Goal: Task Accomplishment & Management: Use online tool/utility

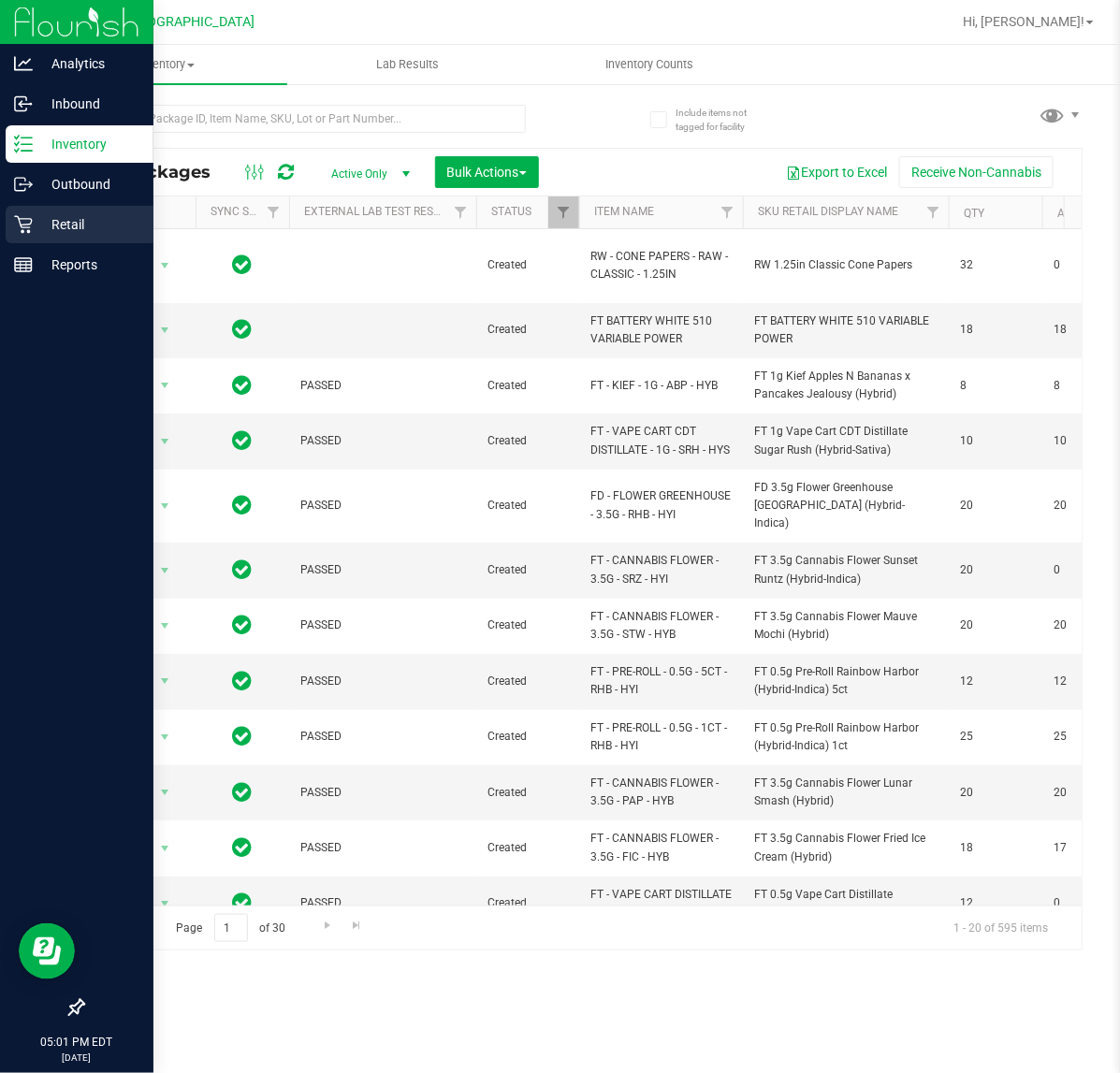
click at [39, 220] on p "Retail" at bounding box center [88, 225] width 112 height 23
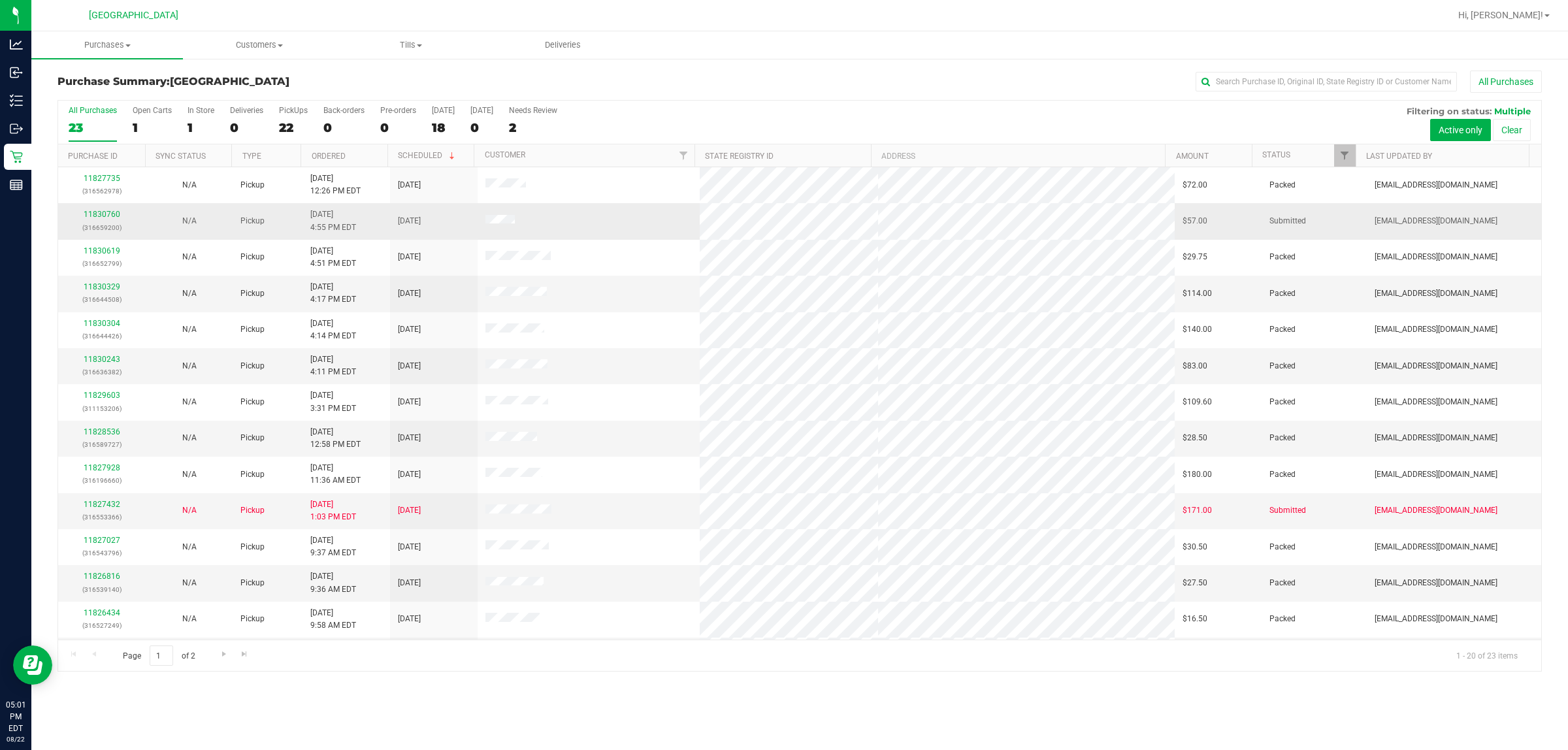
click at [108, 210] on div "11830760 (316659200)" at bounding box center [101, 220] width 72 height 25
click at [105, 210] on div "11830760 (316659200)" at bounding box center [101, 220] width 72 height 25
click at [99, 223] on p "(316659200)" at bounding box center [101, 227] width 72 height 13
click at [99, 212] on link "11830760" at bounding box center [101, 214] width 36 height 9
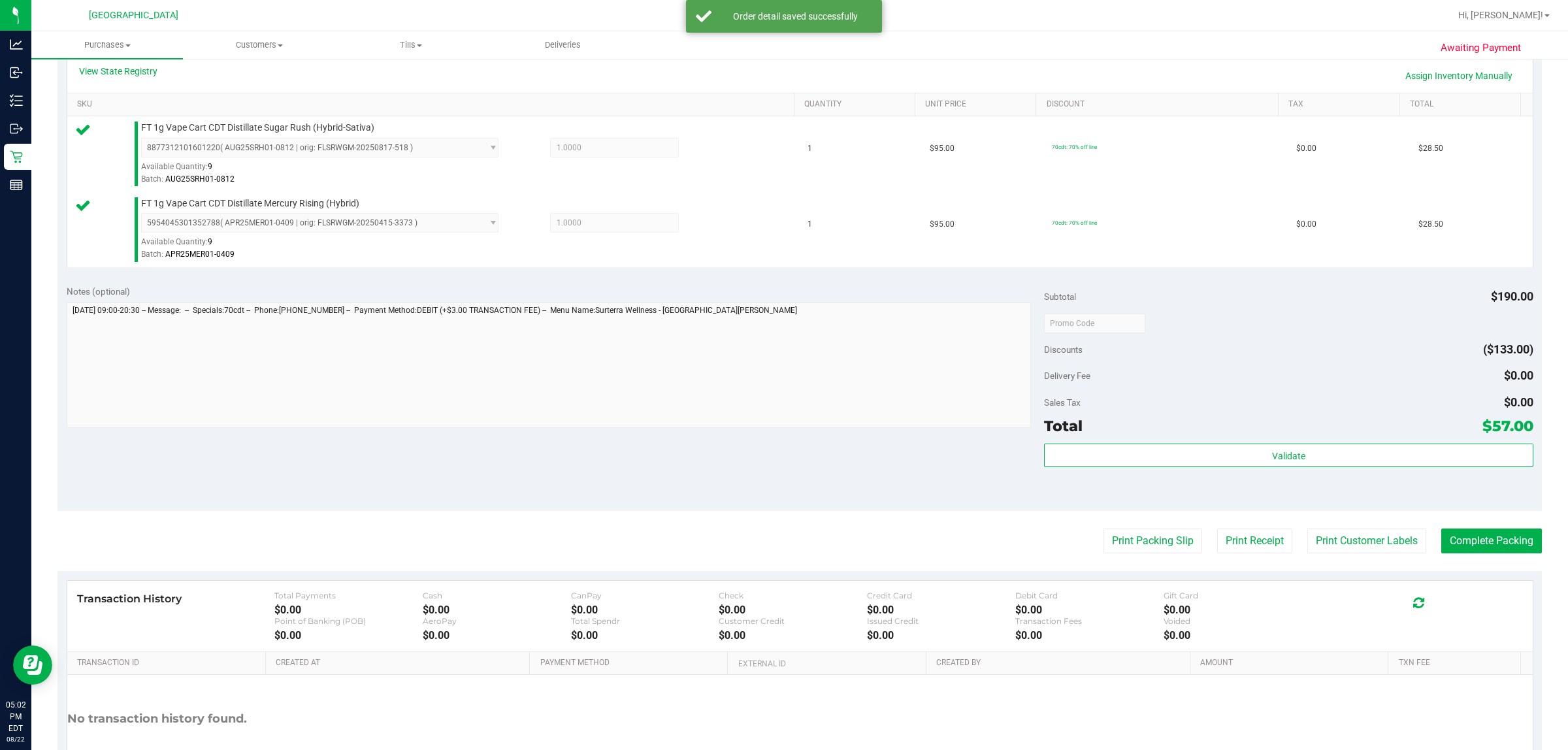
scroll to position [327, 0]
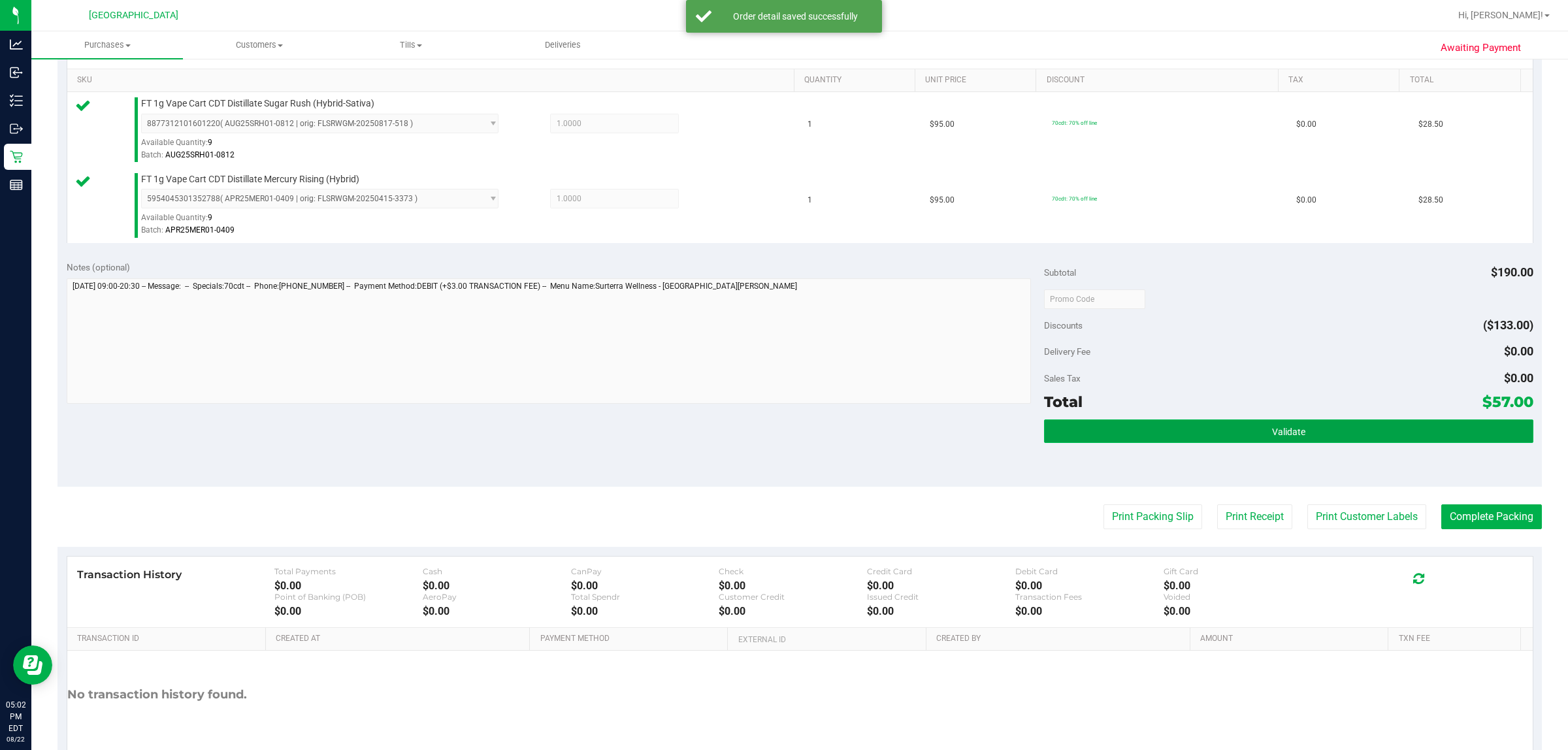
click at [781, 433] on button "Validate" at bounding box center [1288, 430] width 489 height 23
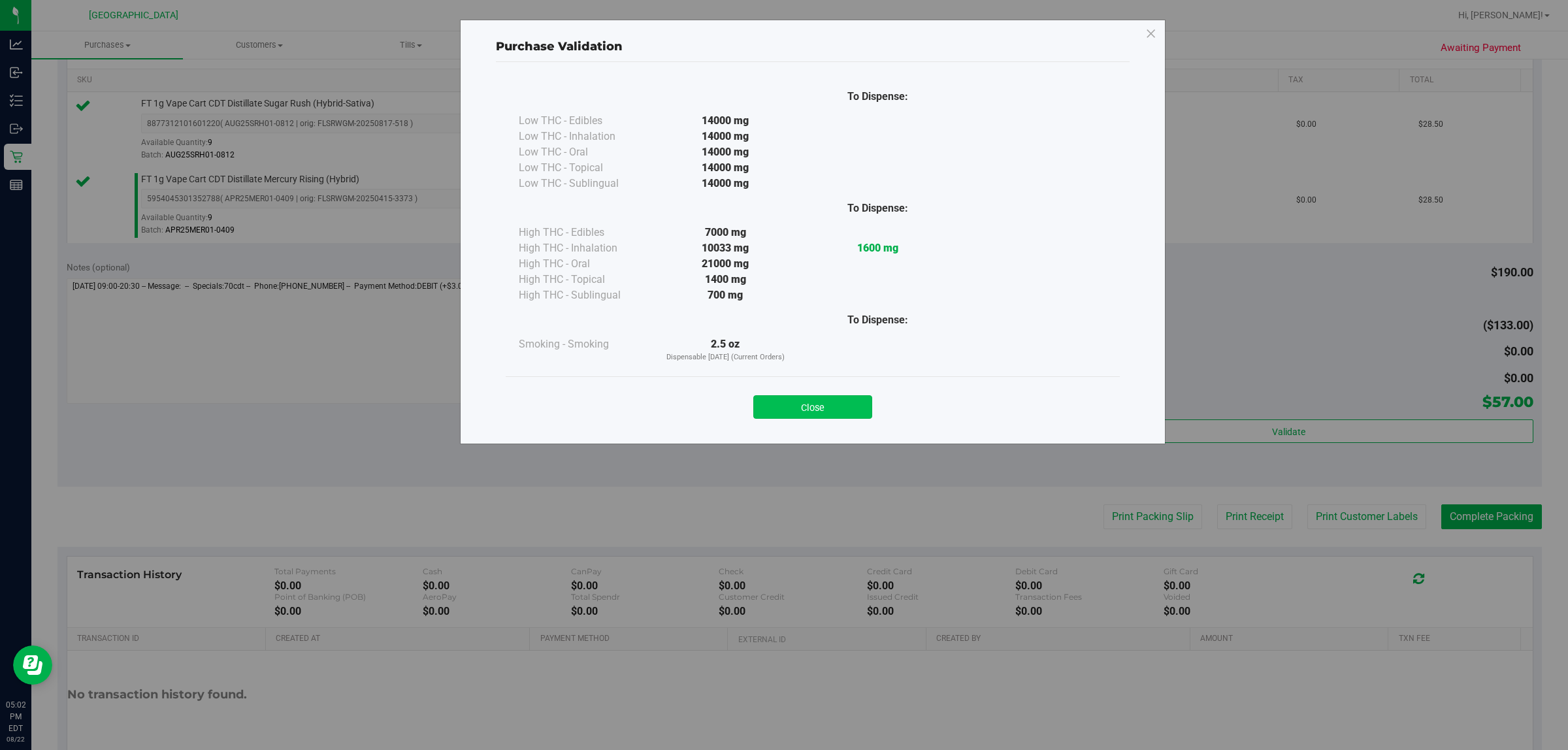
click at [781, 410] on button "Close" at bounding box center [813, 406] width 119 height 23
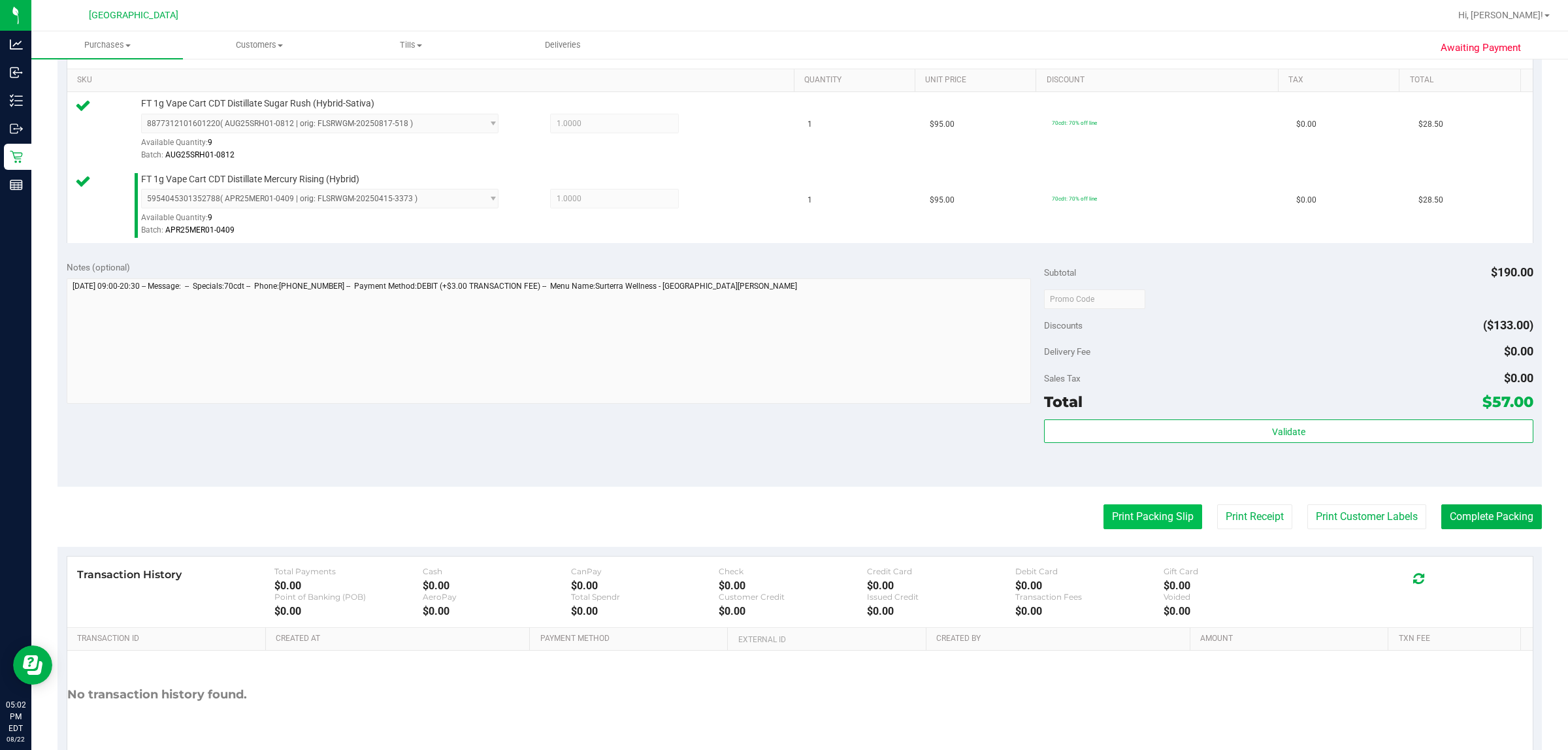
click at [781, 524] on button "Print Packing Slip" at bounding box center [1153, 516] width 99 height 25
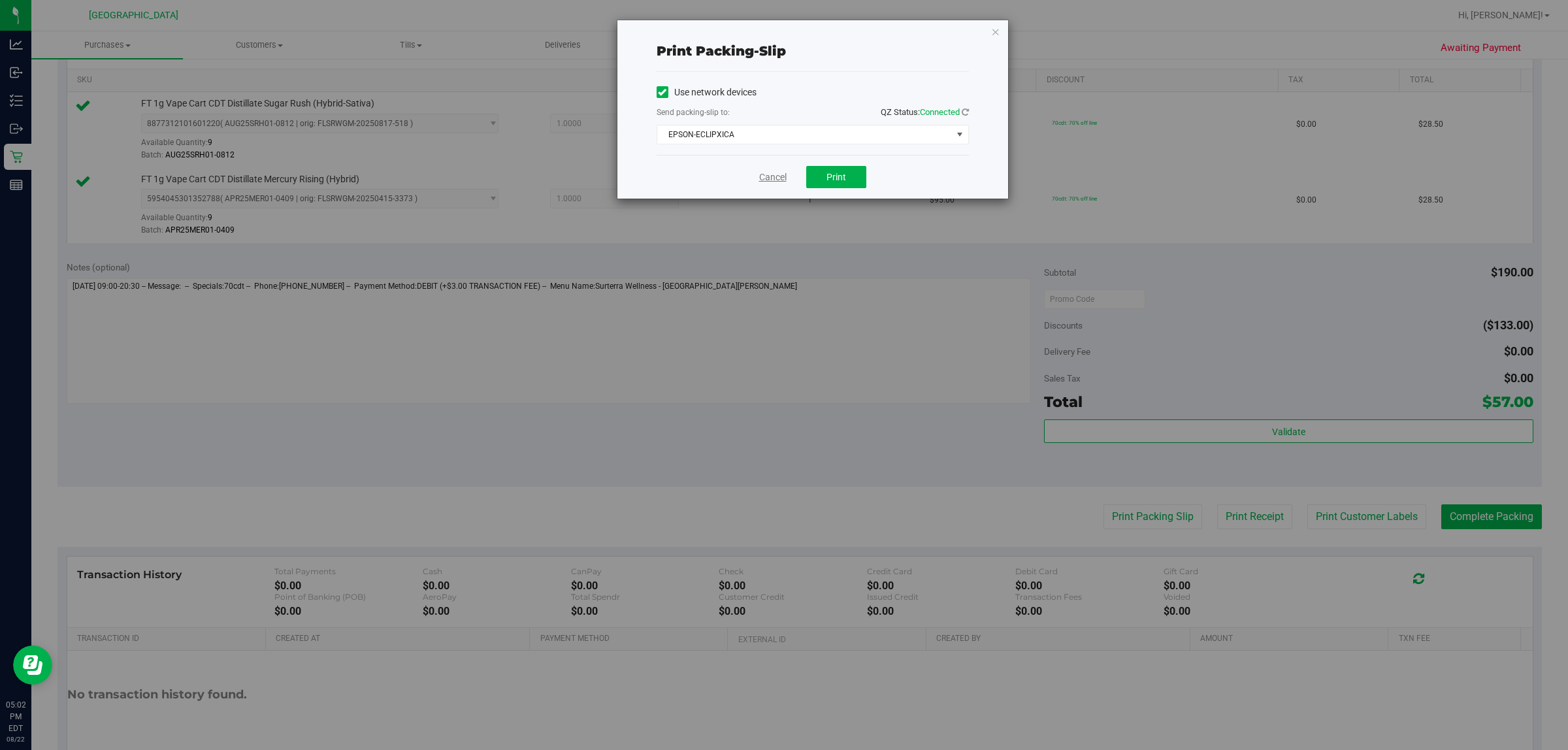
click at [777, 177] on link "Cancel" at bounding box center [773, 177] width 27 height 14
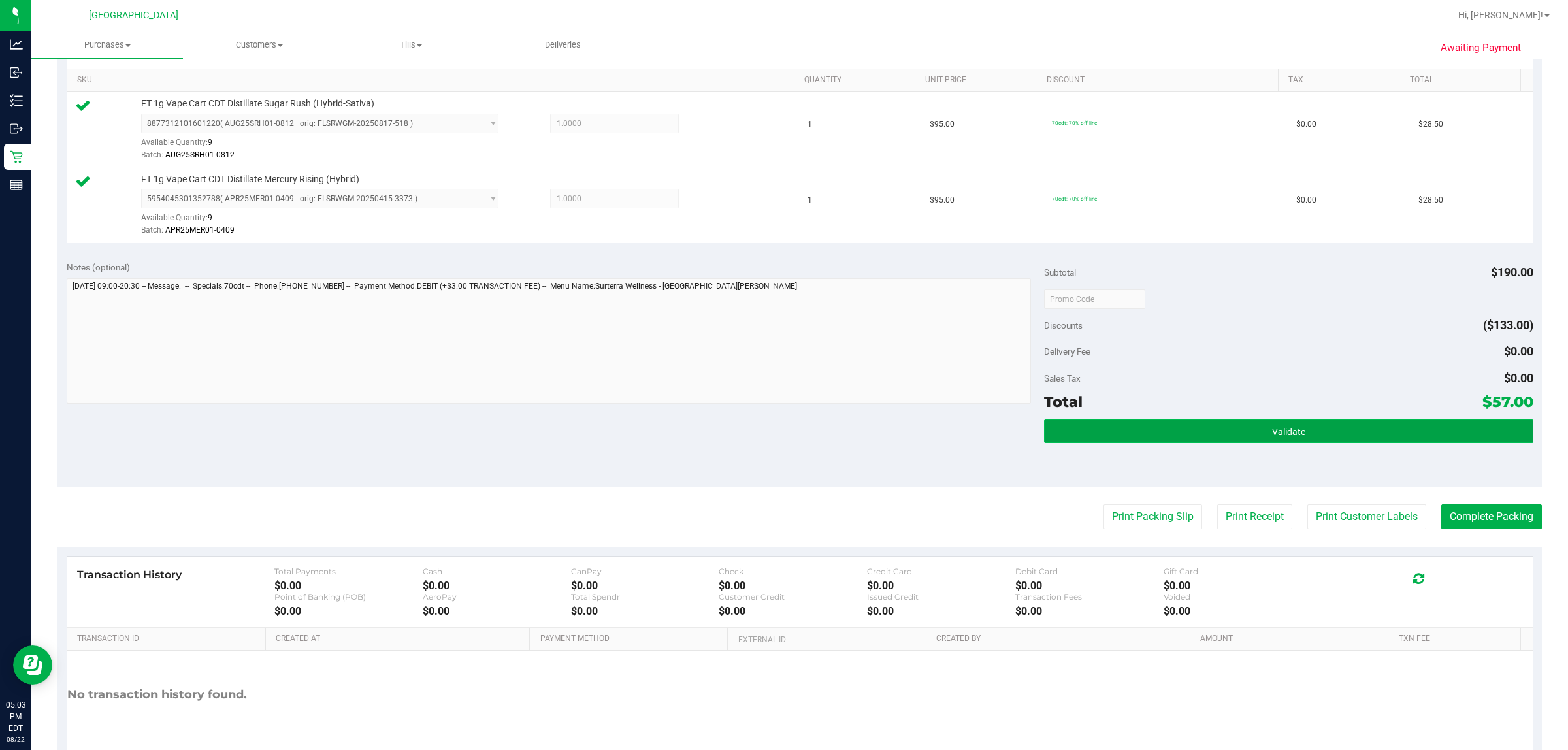
click at [781, 440] on button "Validate" at bounding box center [1288, 430] width 489 height 23
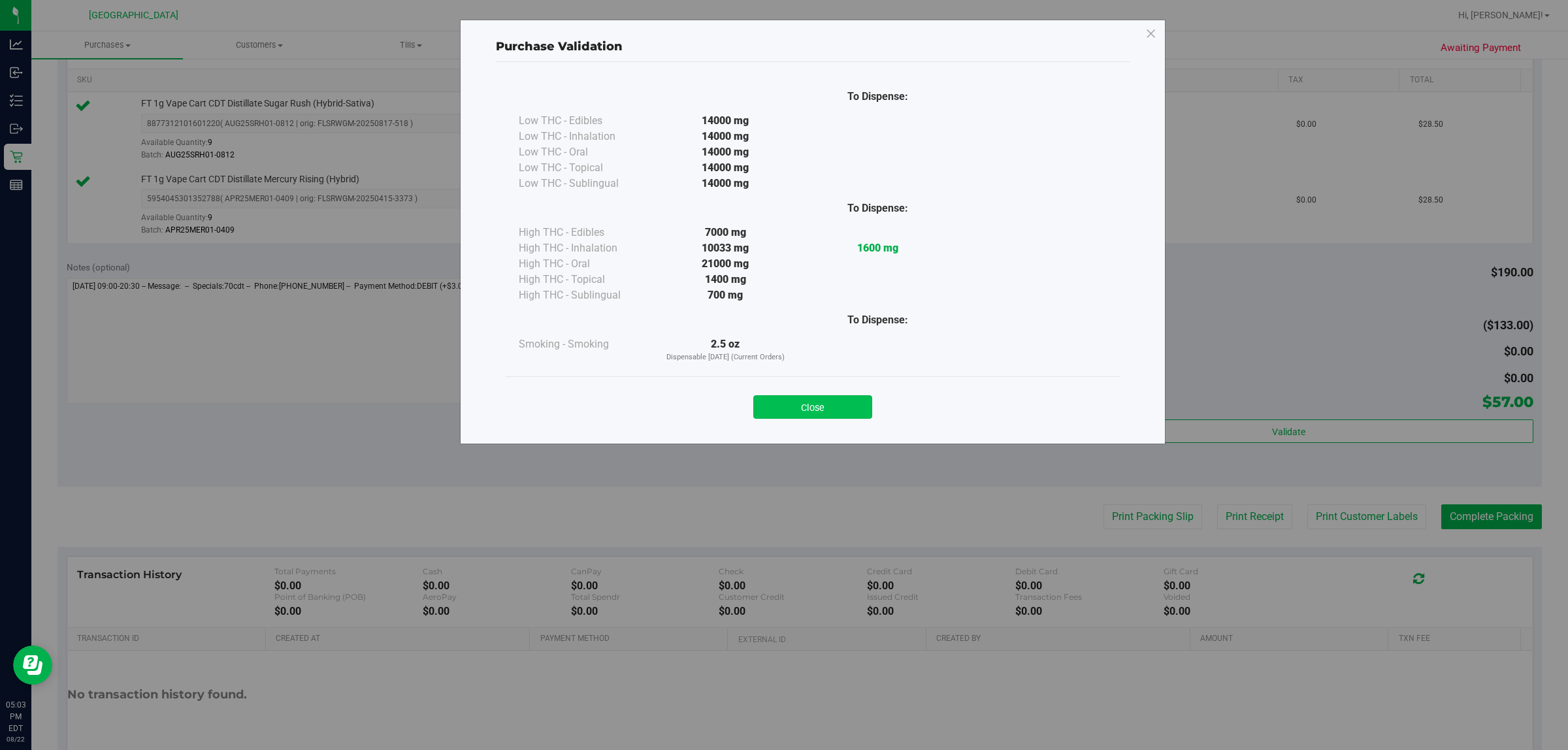
click at [781, 404] on button "Close" at bounding box center [813, 406] width 119 height 23
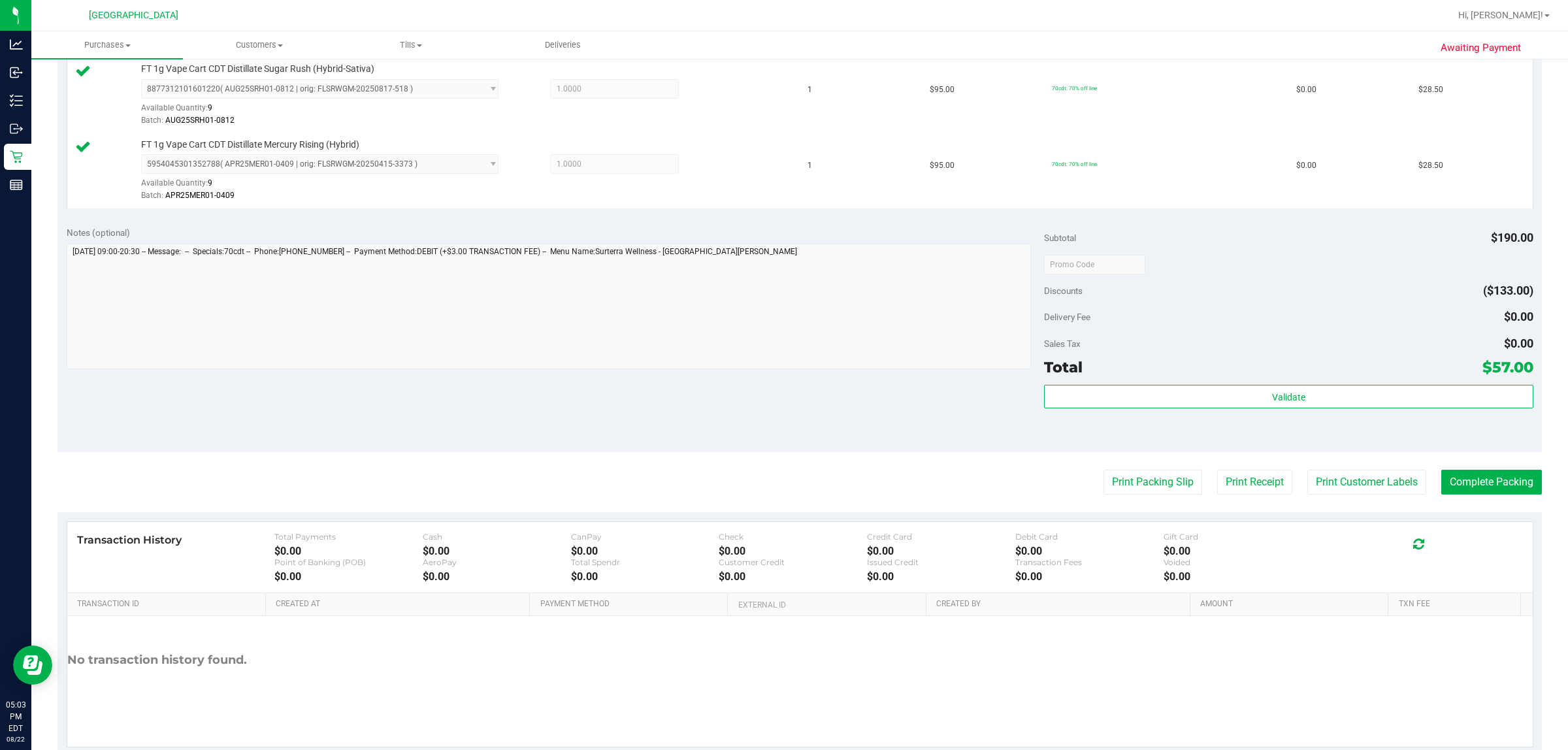
scroll to position [393, 0]
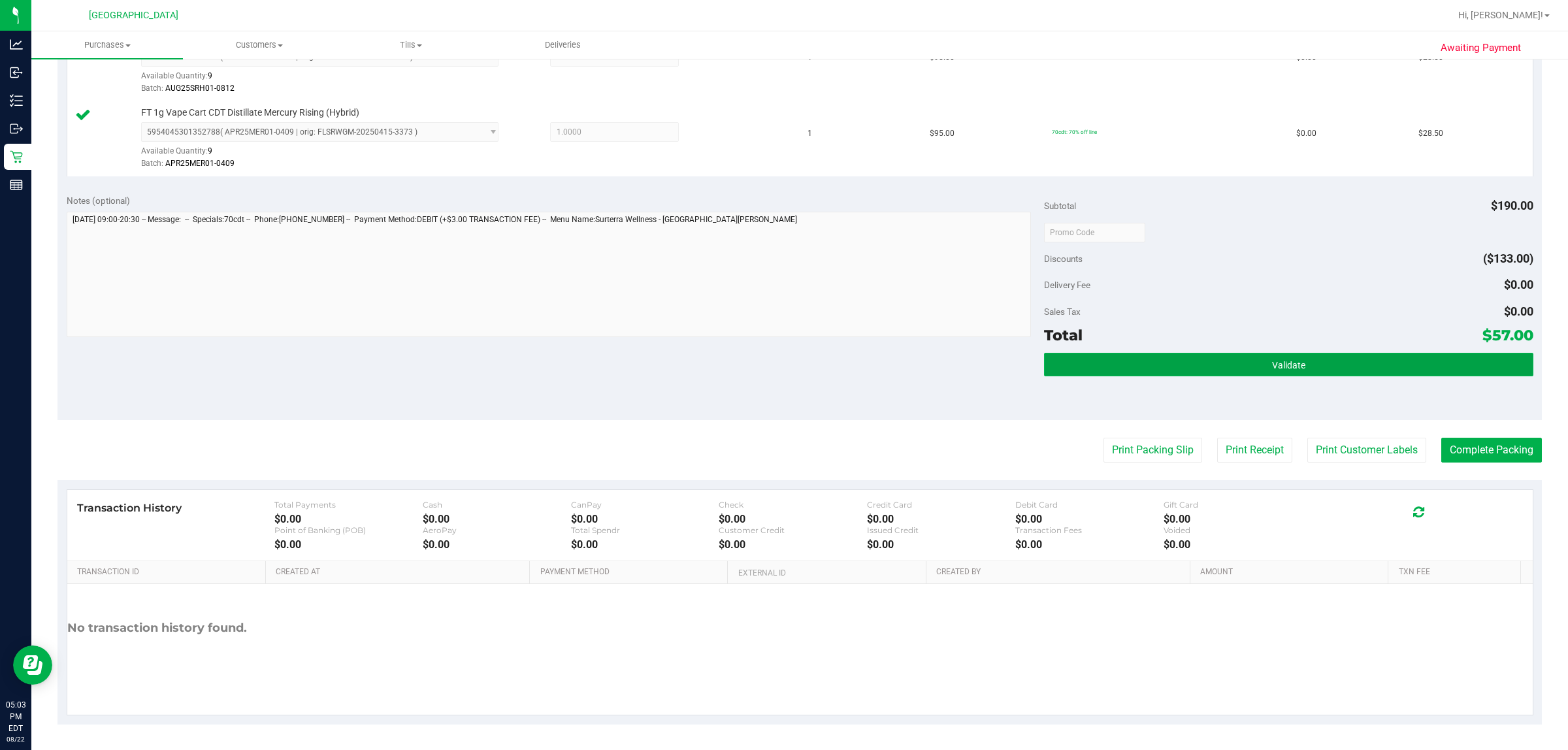
click at [781, 375] on button "Validate" at bounding box center [1288, 364] width 489 height 23
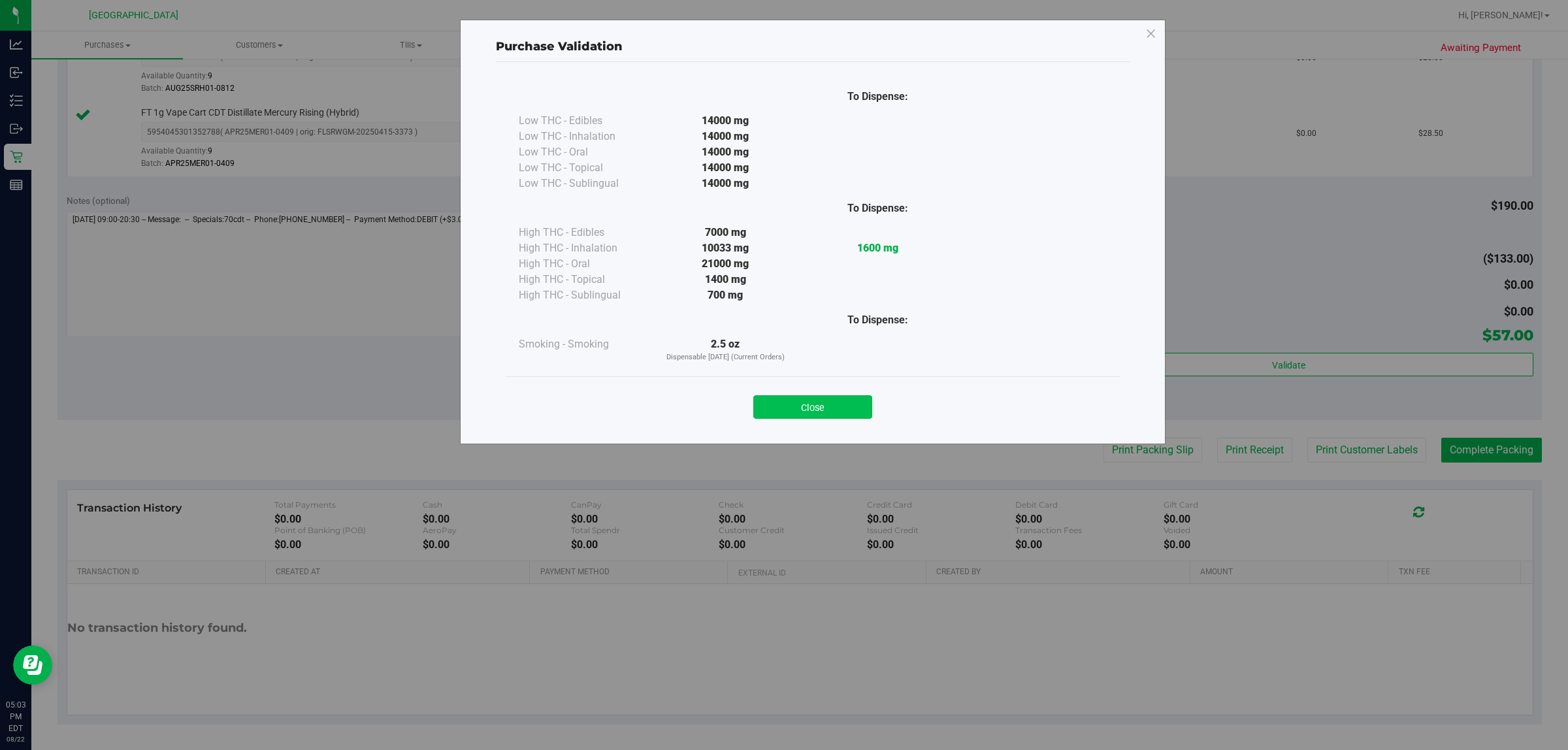
click at [781, 408] on button "Close" at bounding box center [813, 406] width 119 height 23
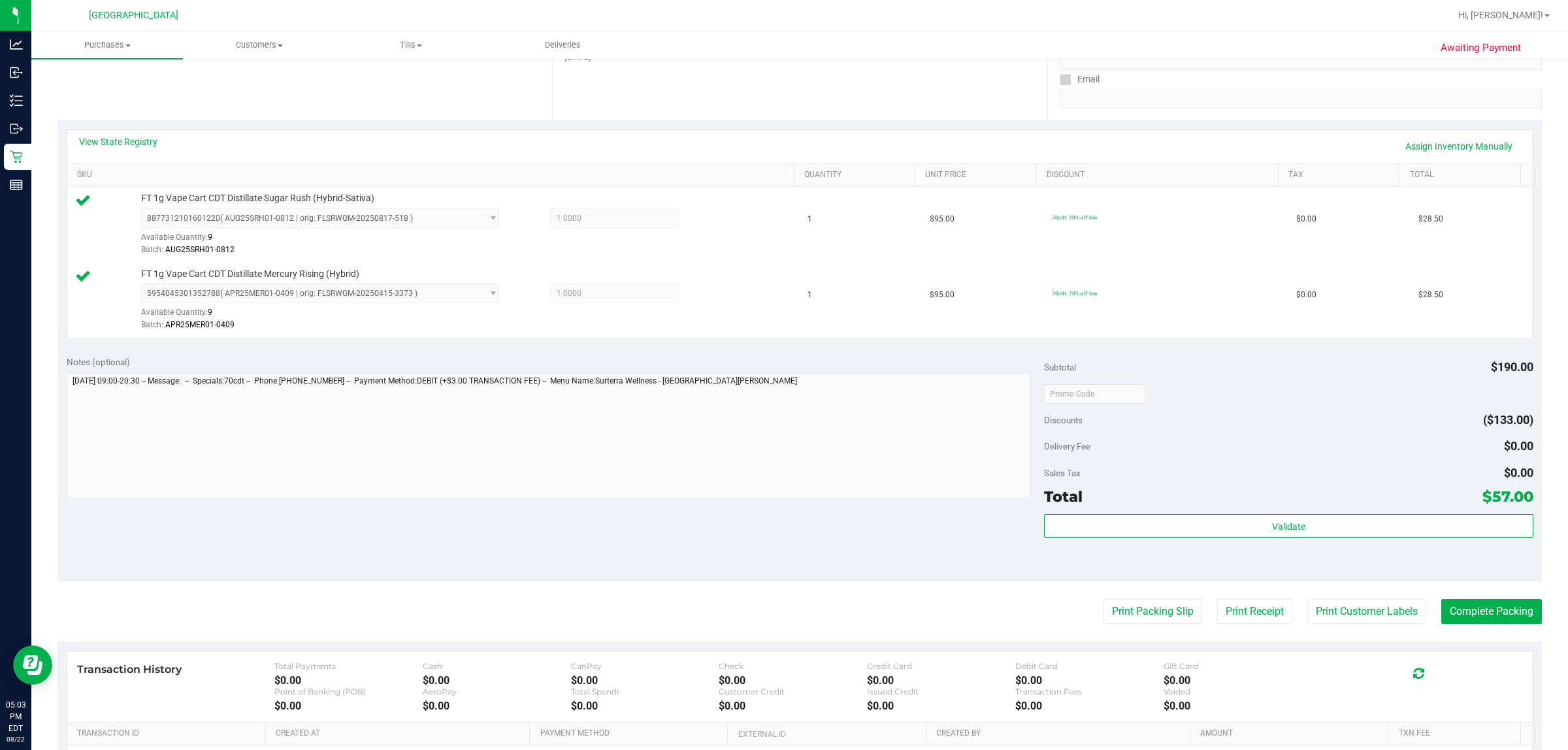
scroll to position [230, 0]
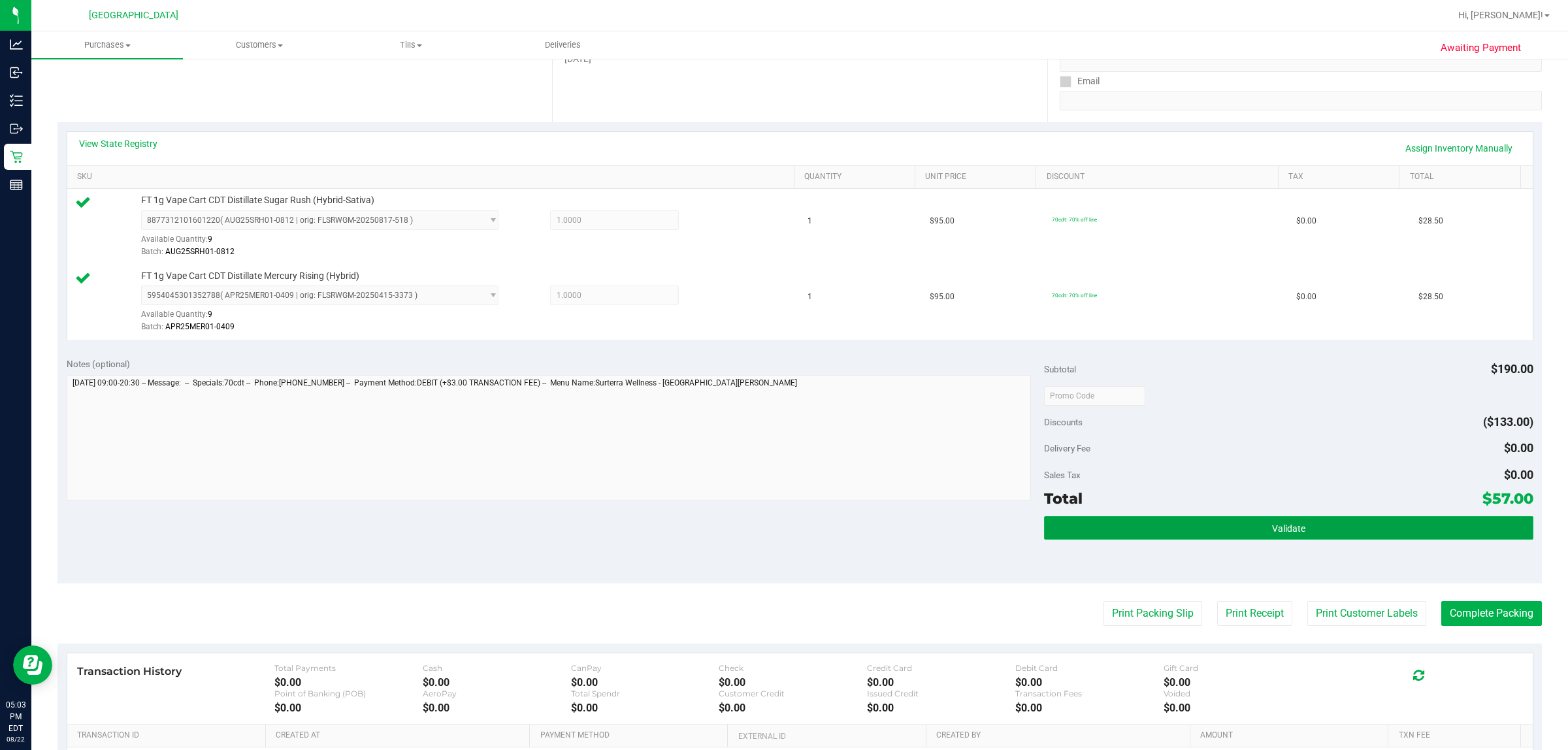
click at [781, 520] on button "Validate" at bounding box center [1288, 527] width 489 height 23
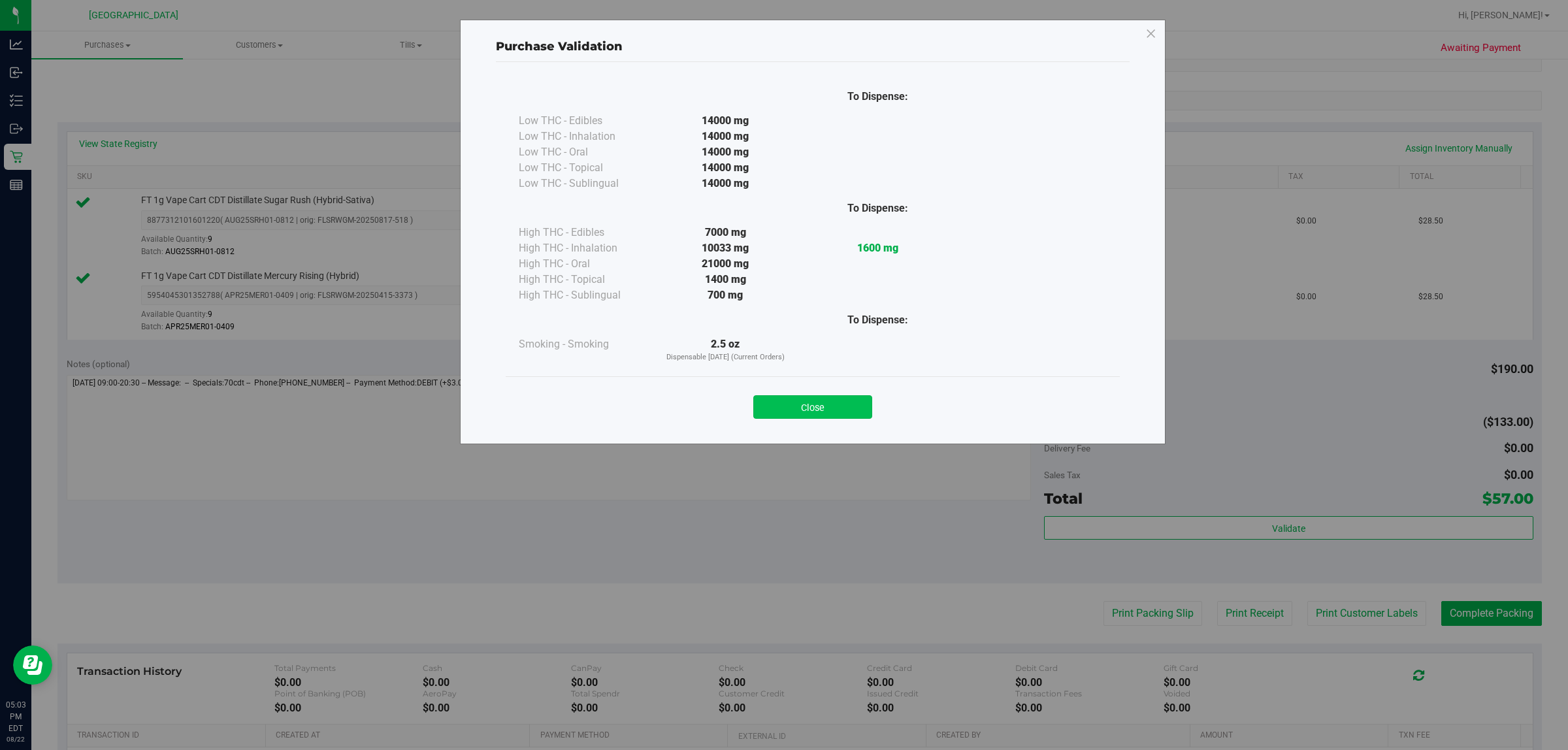
click at [781, 406] on button "Close" at bounding box center [813, 406] width 119 height 23
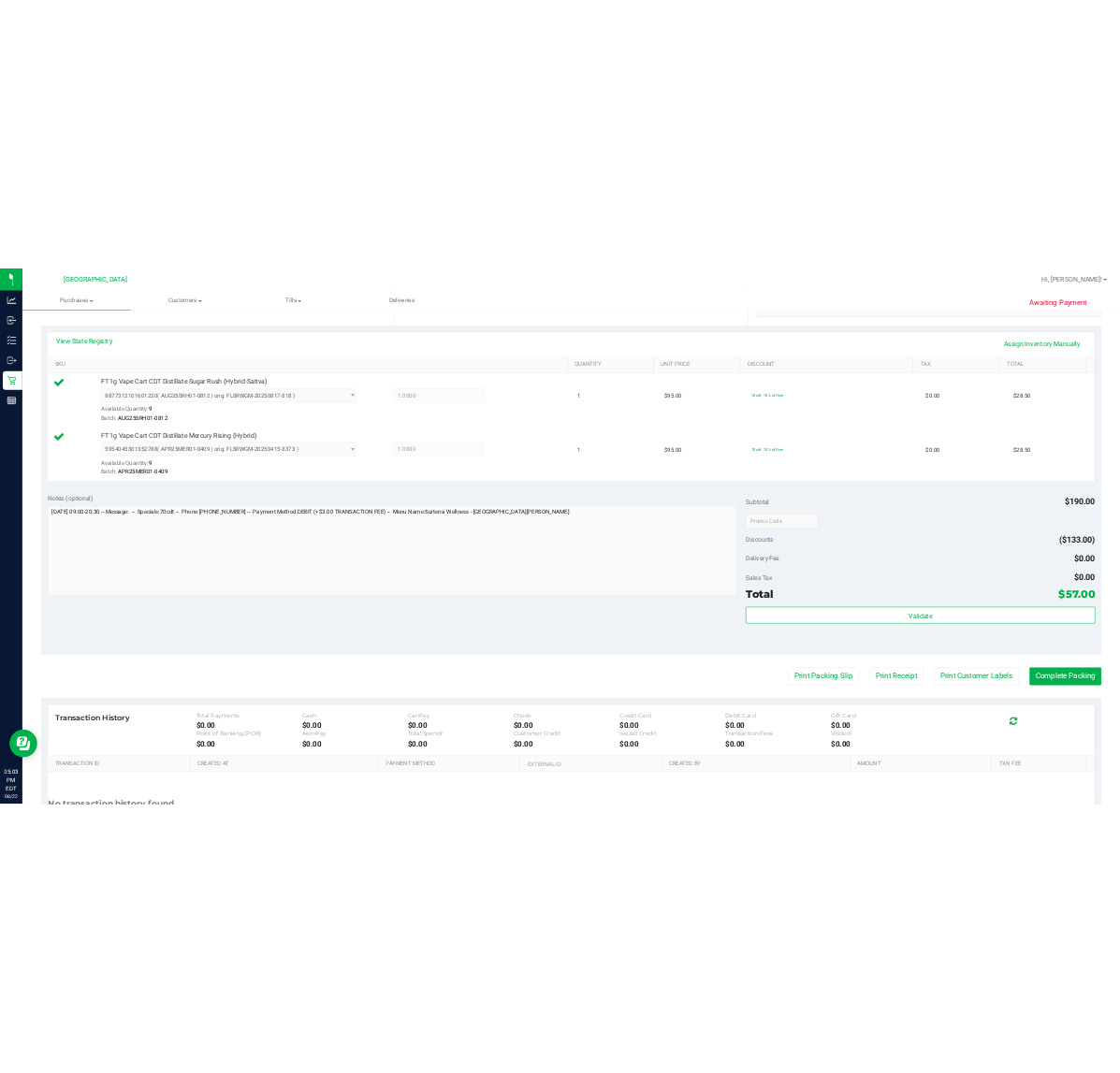
scroll to position [563, 0]
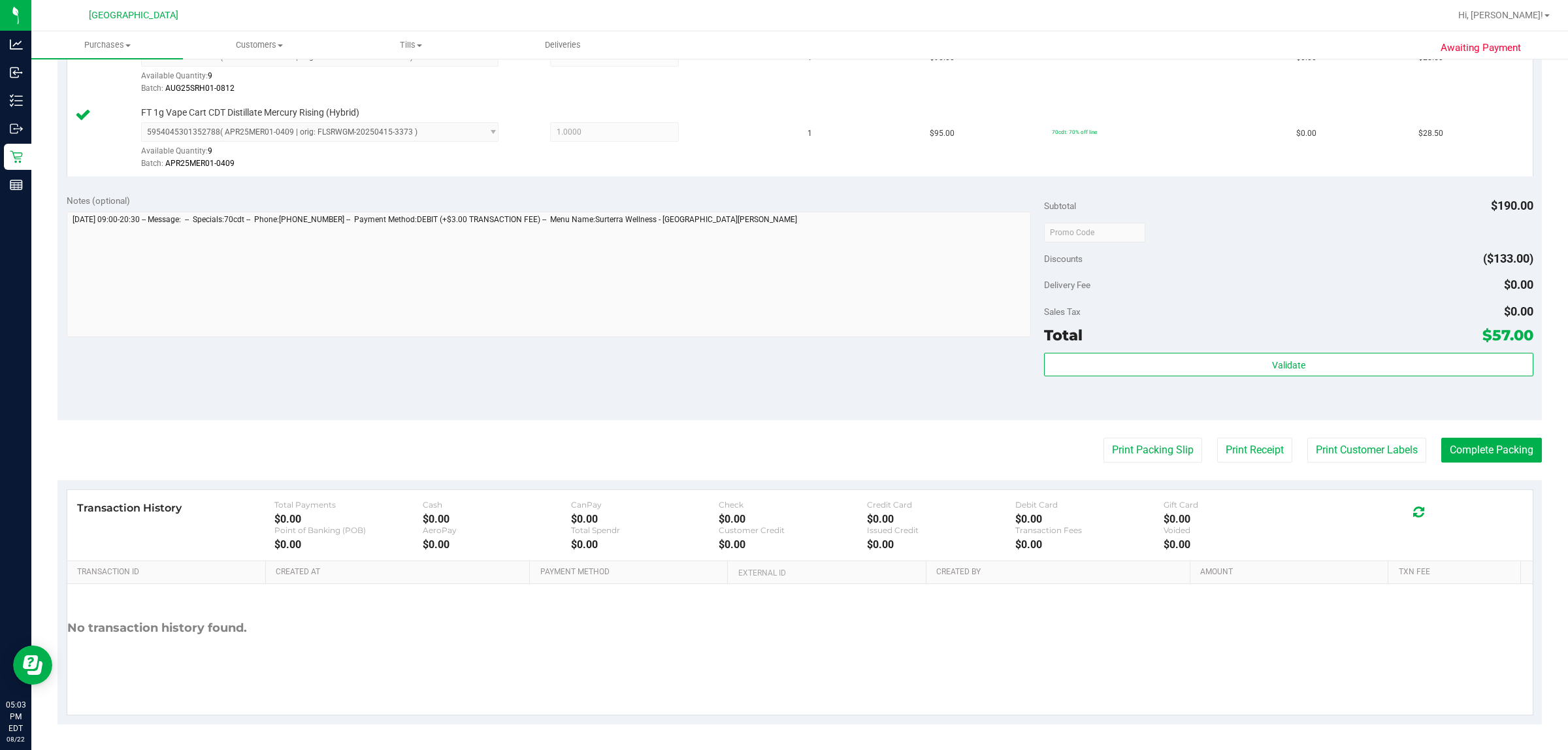
click at [781, 377] on div "Validate" at bounding box center [1288, 365] width 489 height 25
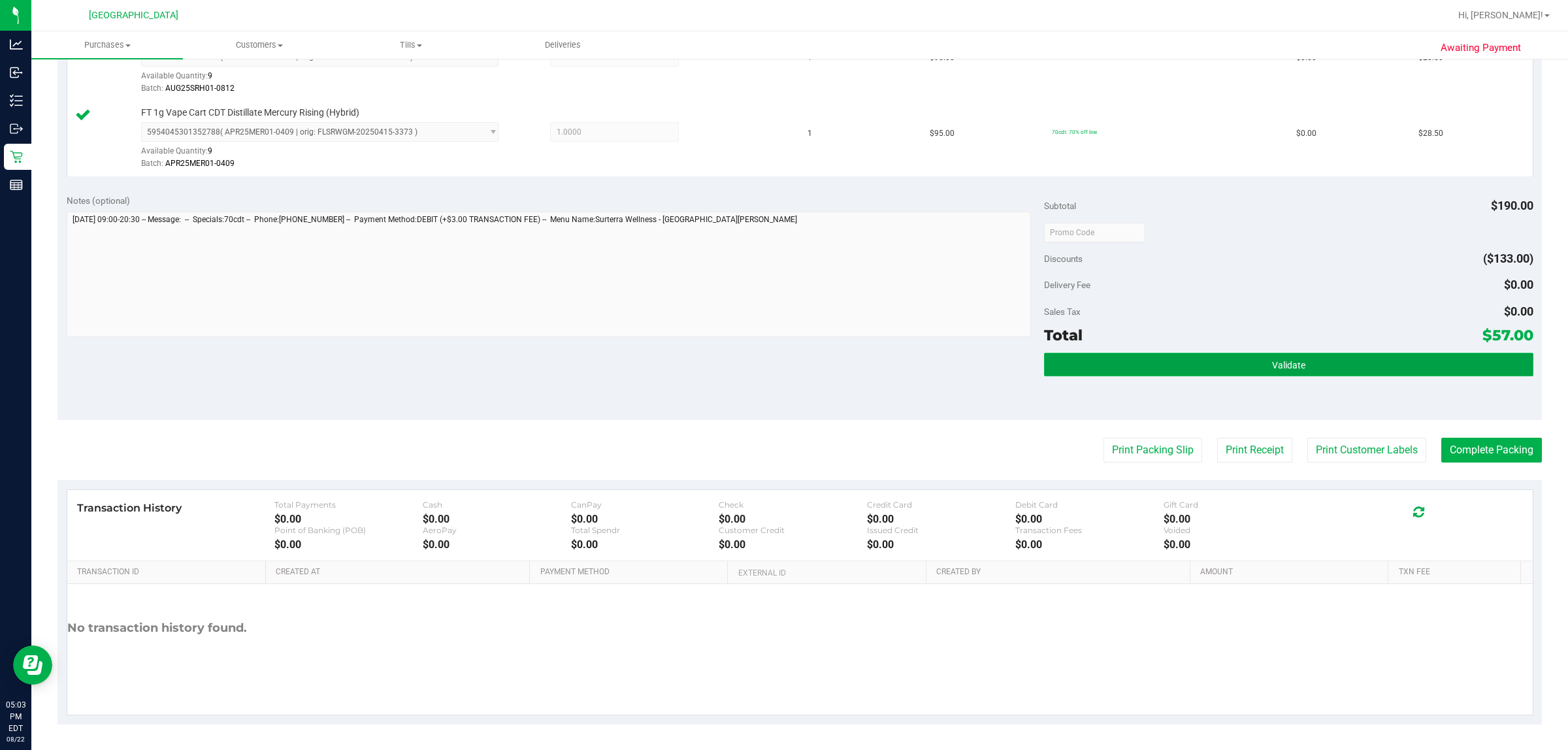
click at [781, 375] on button "Validate" at bounding box center [1288, 364] width 489 height 23
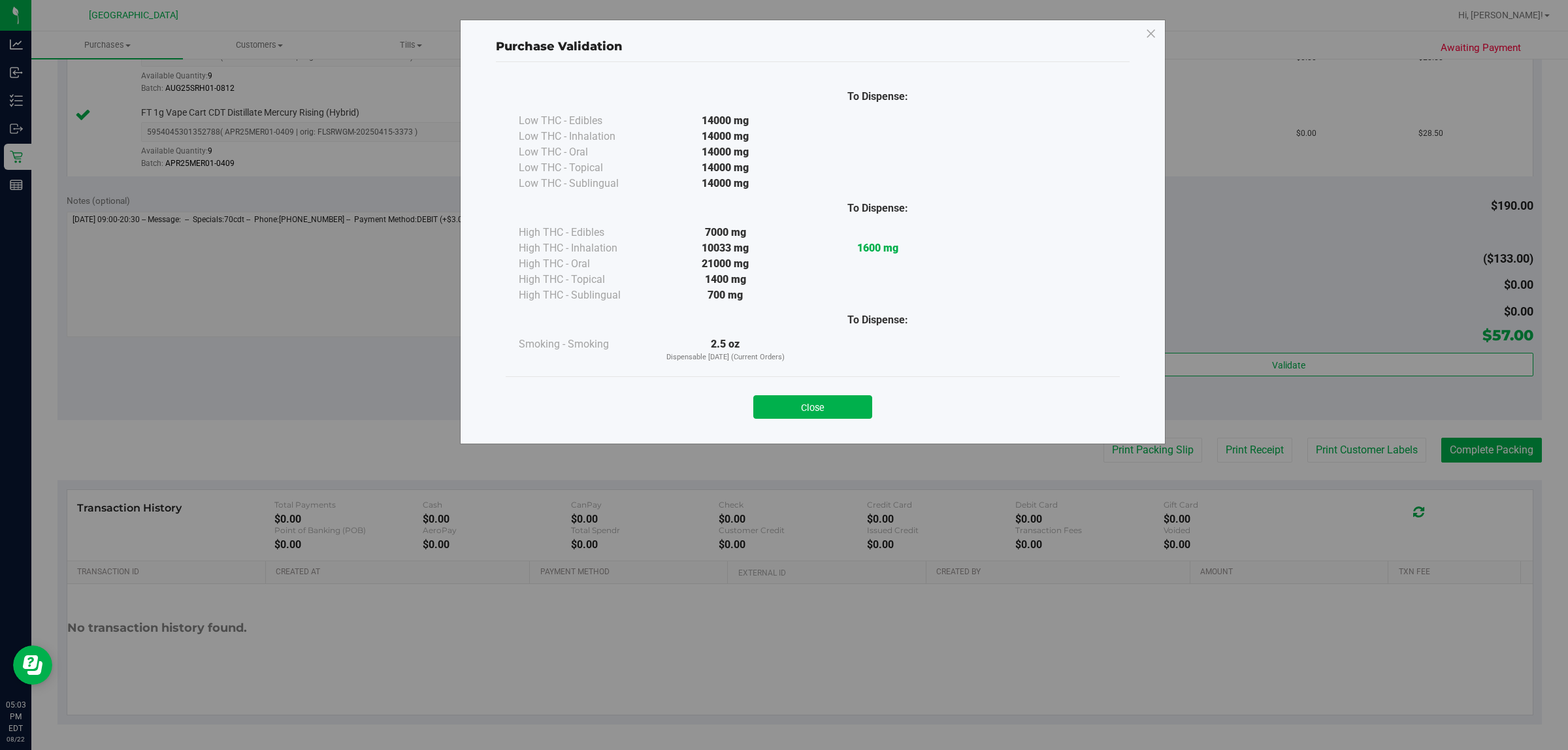
drag, startPoint x: 843, startPoint y: 386, endPoint x: 858, endPoint y: 393, distance: 16.6
click at [781, 387] on div "Close" at bounding box center [813, 403] width 594 height 32
drag, startPoint x: 818, startPoint y: 409, endPoint x: 970, endPoint y: 403, distance: 152.1
click at [781, 409] on button "Close" at bounding box center [813, 406] width 119 height 23
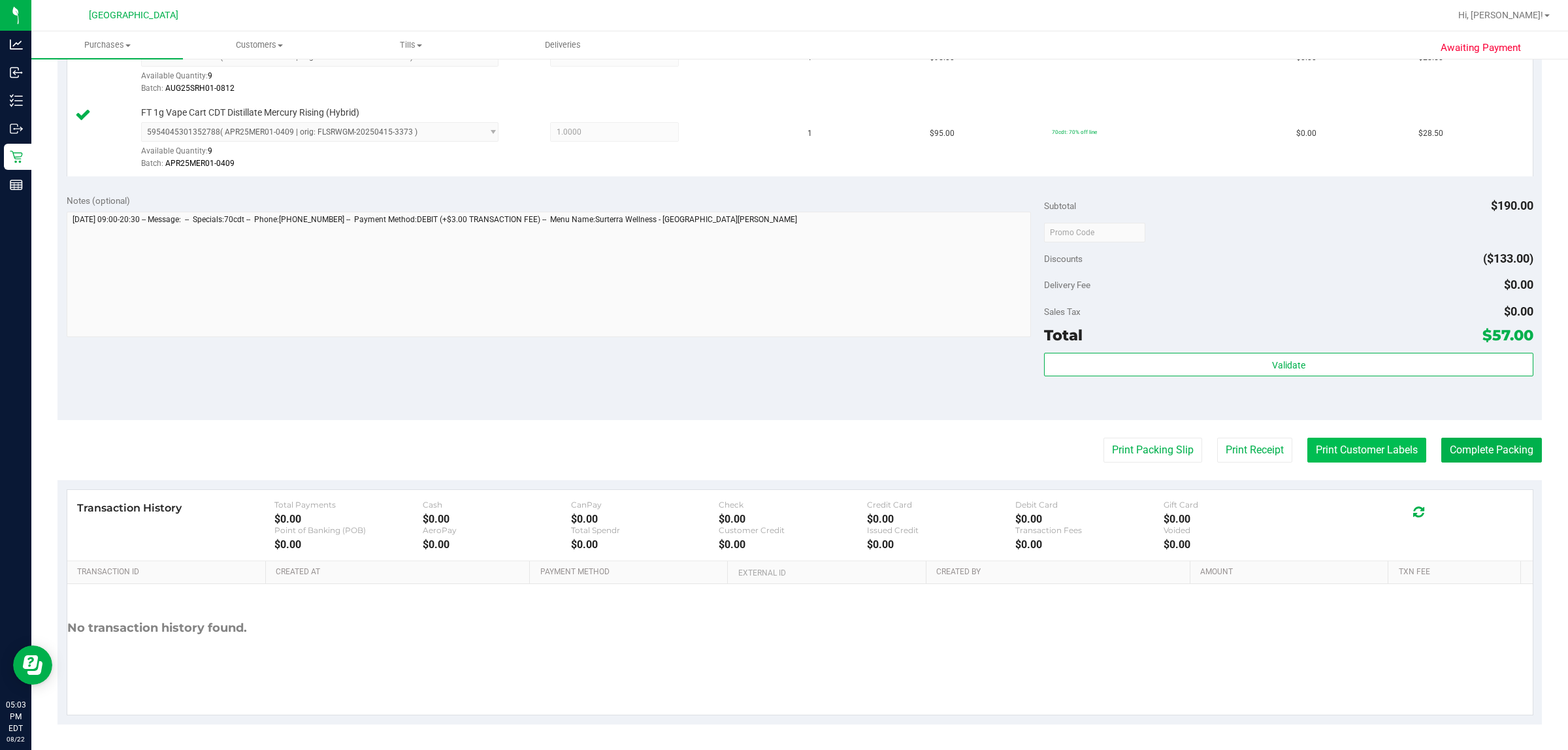
click at [781, 455] on button "Print Customer Labels" at bounding box center [1366, 450] width 119 height 25
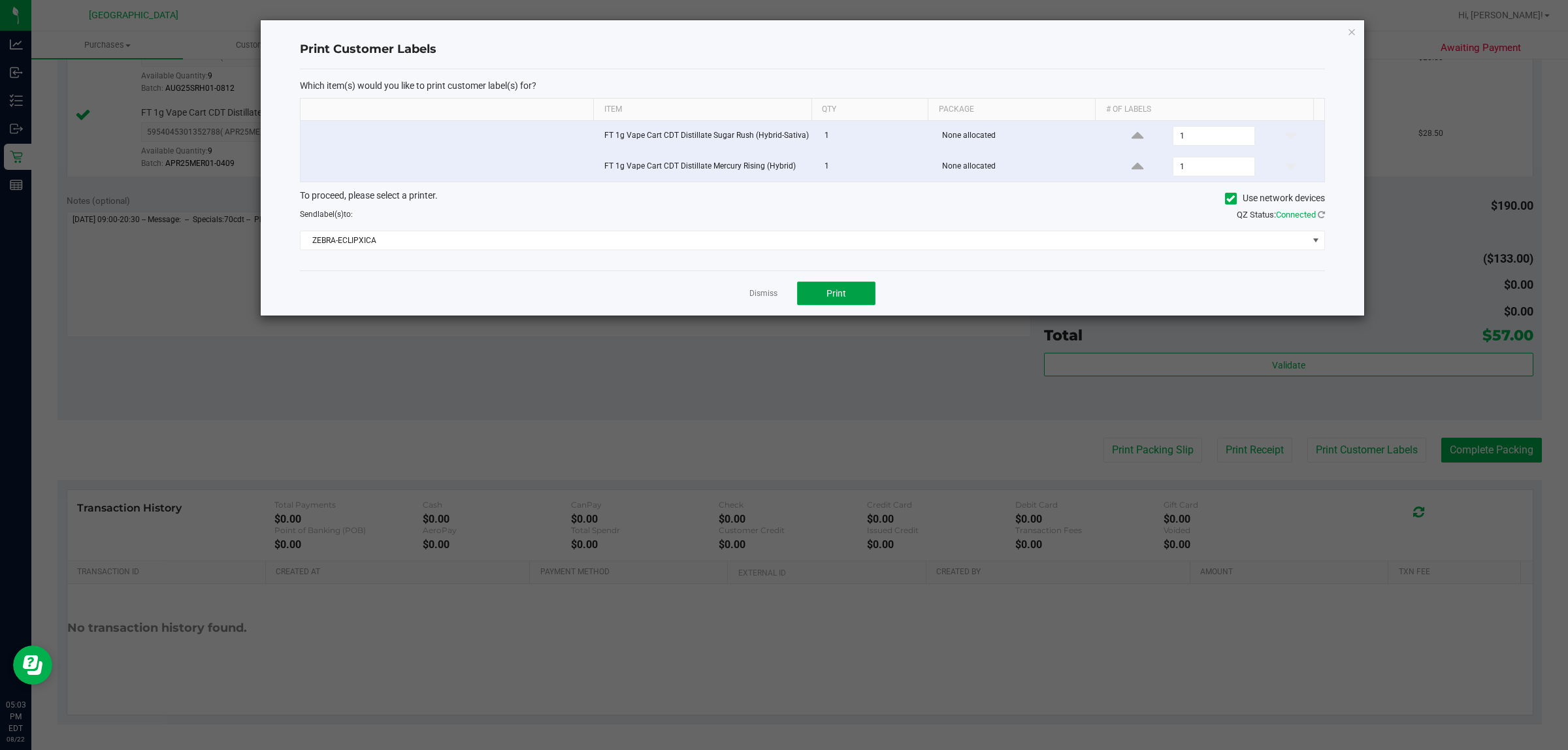
click at [781, 295] on button "Print" at bounding box center [836, 293] width 78 height 23
click at [755, 300] on app-cancel-button "Dismiss" at bounding box center [763, 293] width 28 height 14
click at [759, 295] on link "Dismiss" at bounding box center [763, 293] width 28 height 11
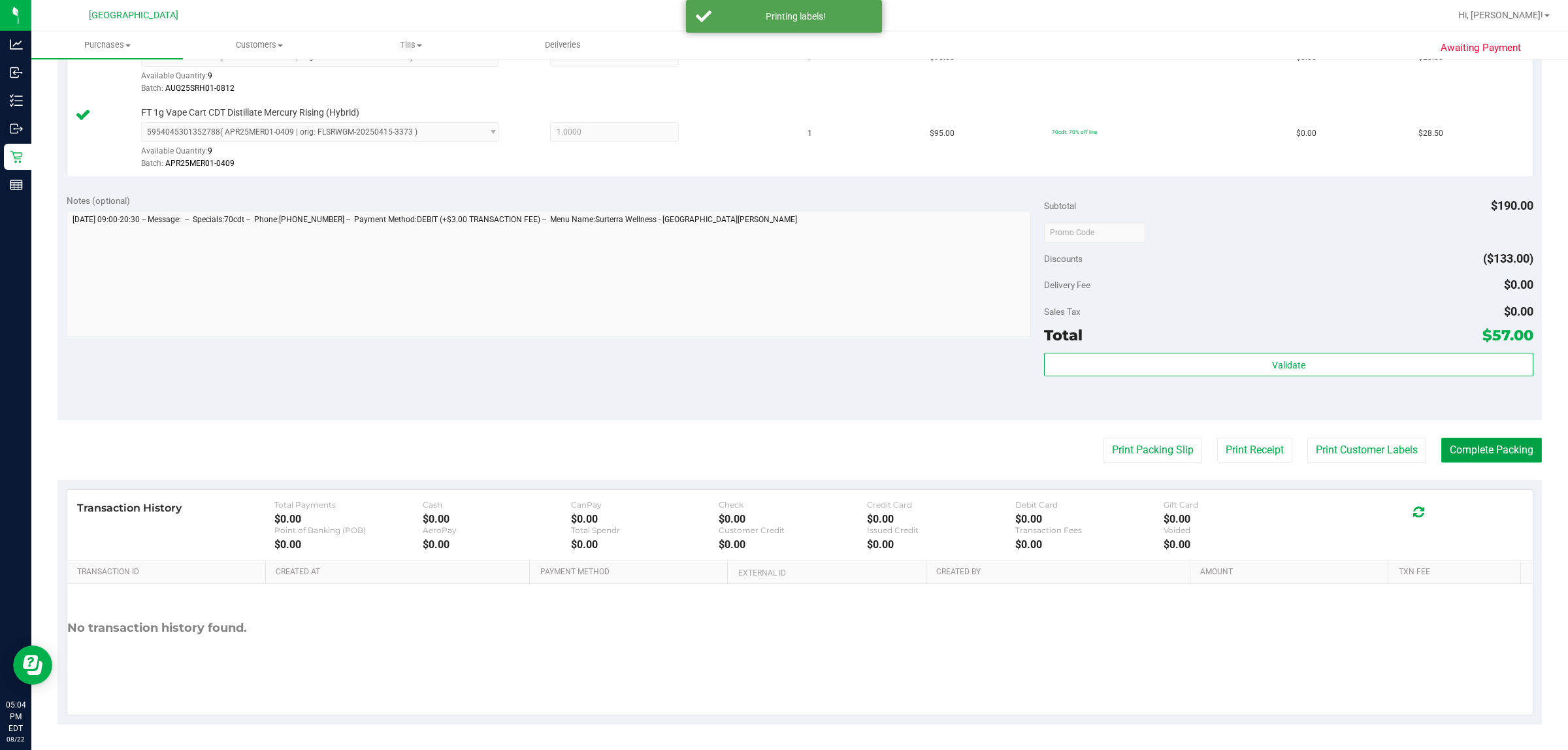
click at [781, 450] on button "Complete Packing" at bounding box center [1492, 450] width 101 height 25
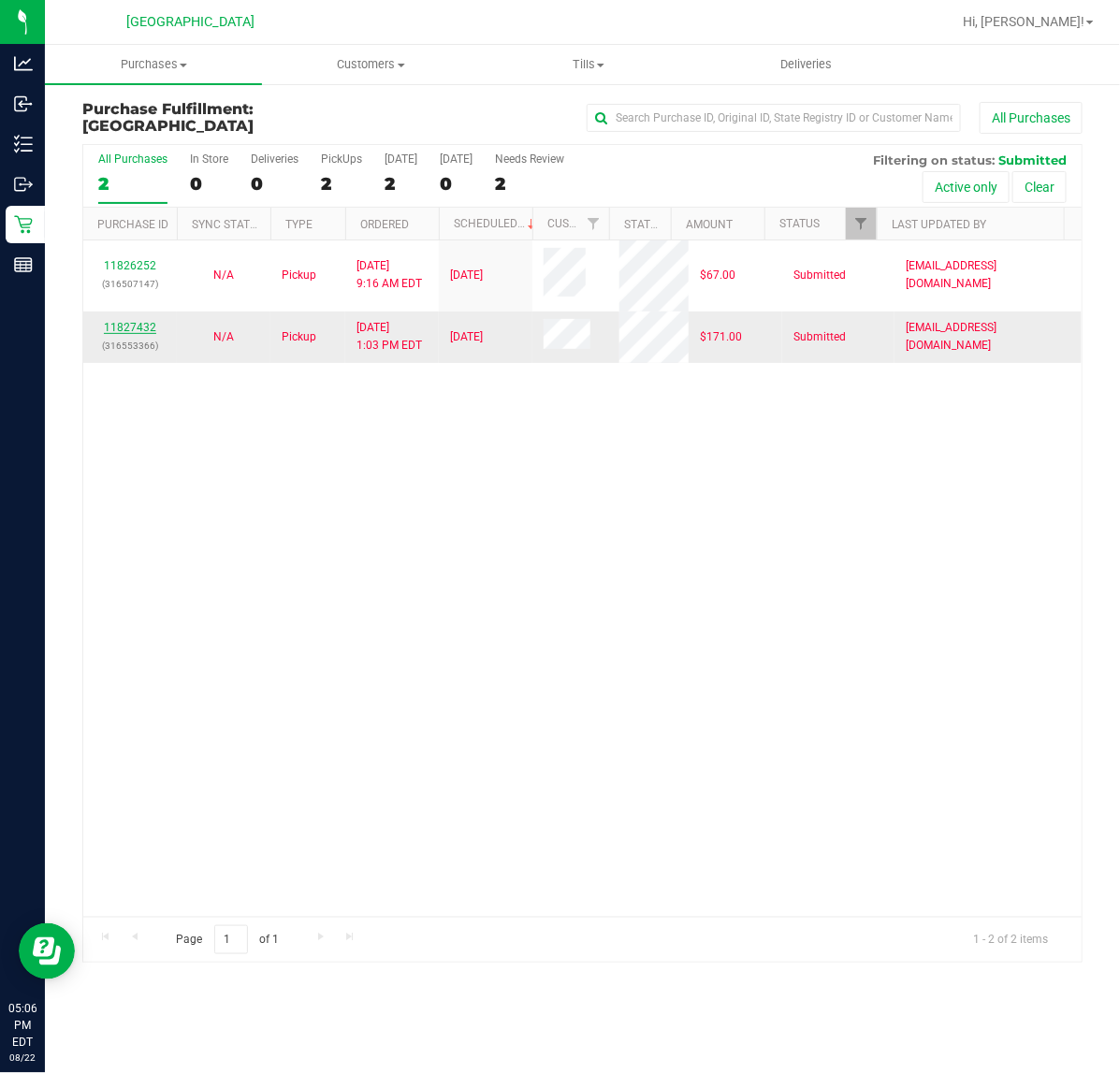
click at [142, 329] on link "11827432" at bounding box center [129, 328] width 52 height 13
click at [344, 170] on label "PickUps 3" at bounding box center [341, 179] width 41 height 51
click at [0, 0] on input "PickUps 3" at bounding box center [0, 0] width 0 height 0
click at [344, 174] on div "3" at bounding box center [341, 183] width 41 height 22
click at [0, 0] on input "PickUps 3" at bounding box center [0, 0] width 0 height 0
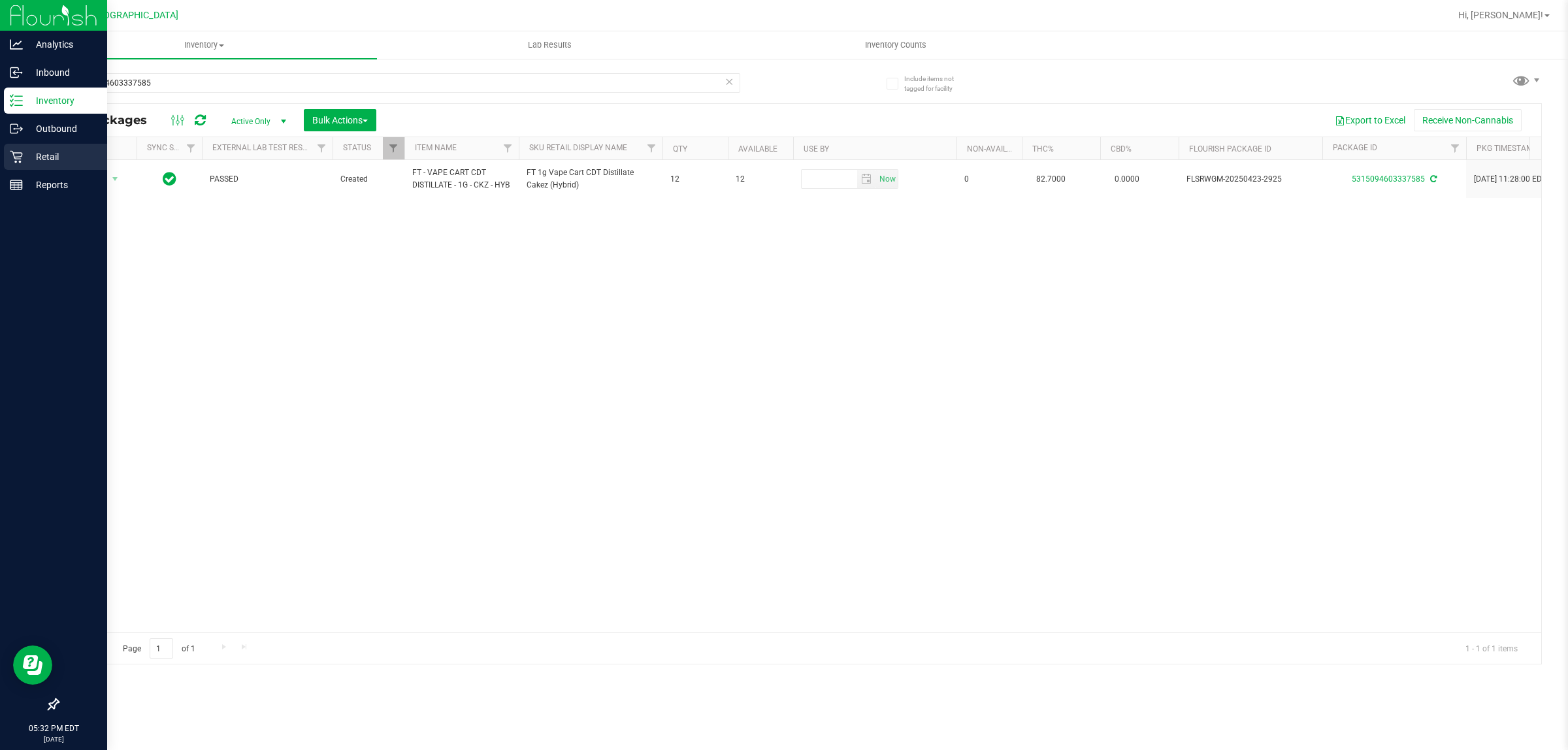
click at [20, 156] on icon at bounding box center [16, 157] width 13 height 13
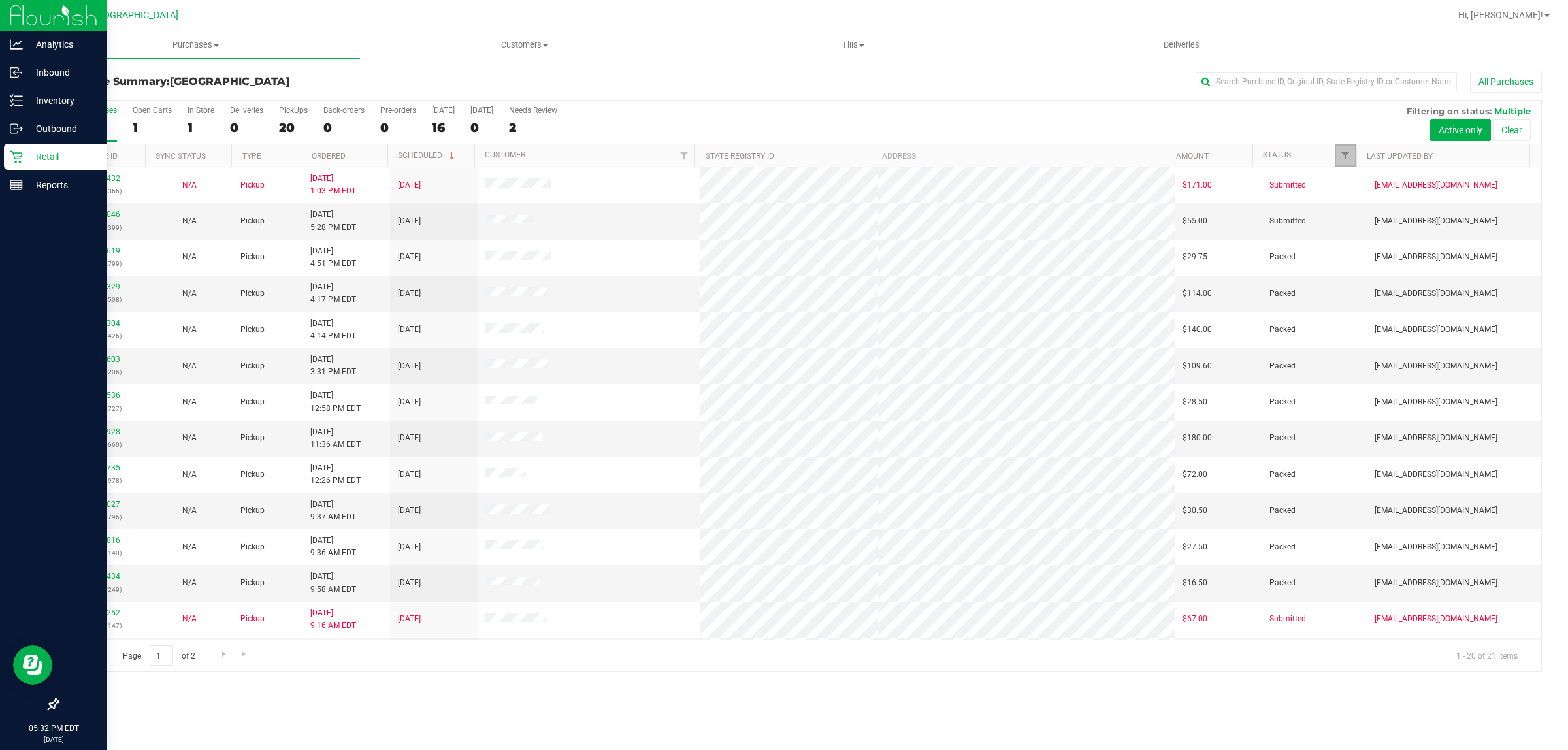
click at [1342, 157] on span "Filter" at bounding box center [1345, 156] width 11 height 11
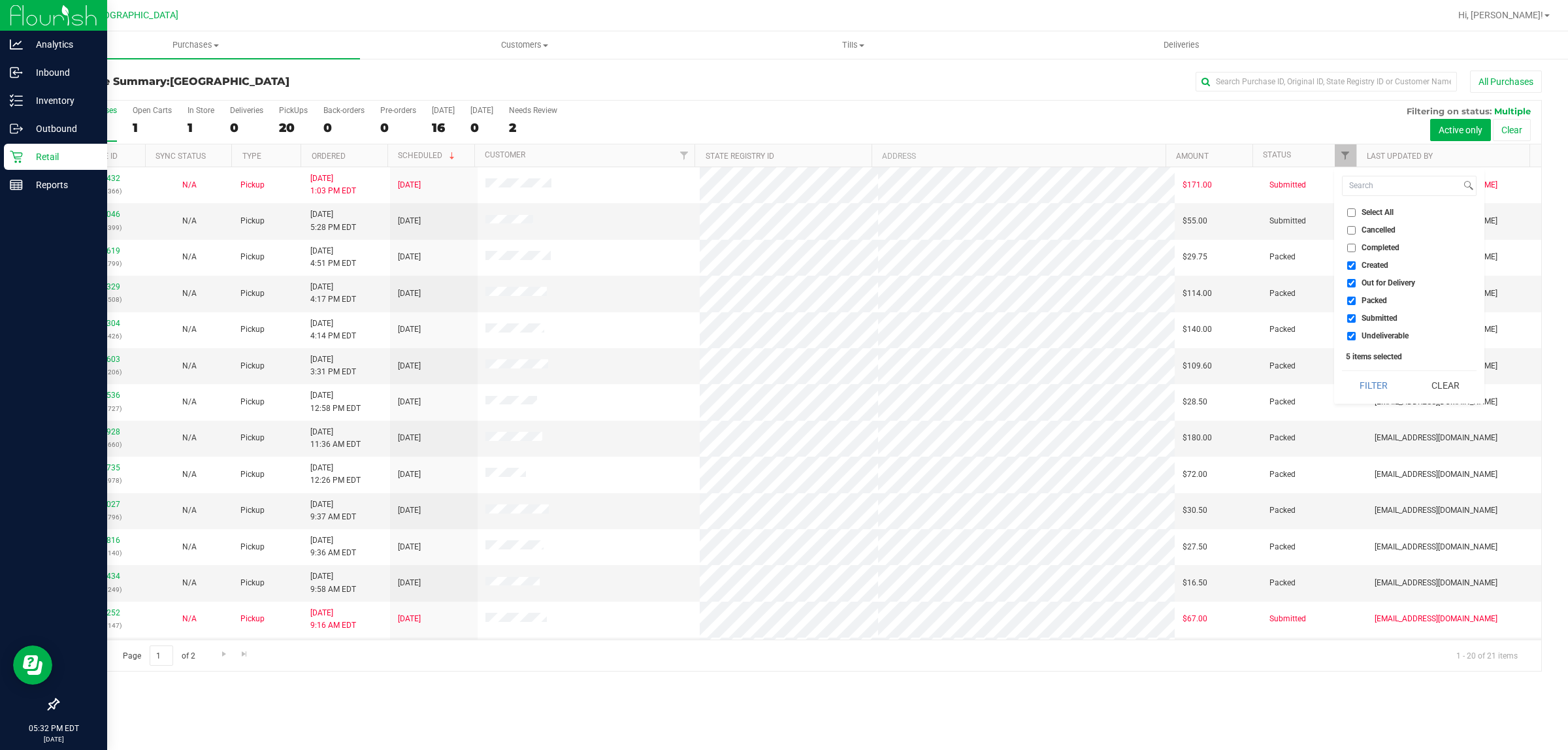
click at [1356, 266] on input "Created" at bounding box center [1351, 265] width 9 height 9
checkbox input "false"
click at [1356, 284] on input "Out for Delivery" at bounding box center [1351, 283] width 9 height 9
checkbox input "false"
click at [1352, 297] on input "Packed" at bounding box center [1351, 300] width 9 height 9
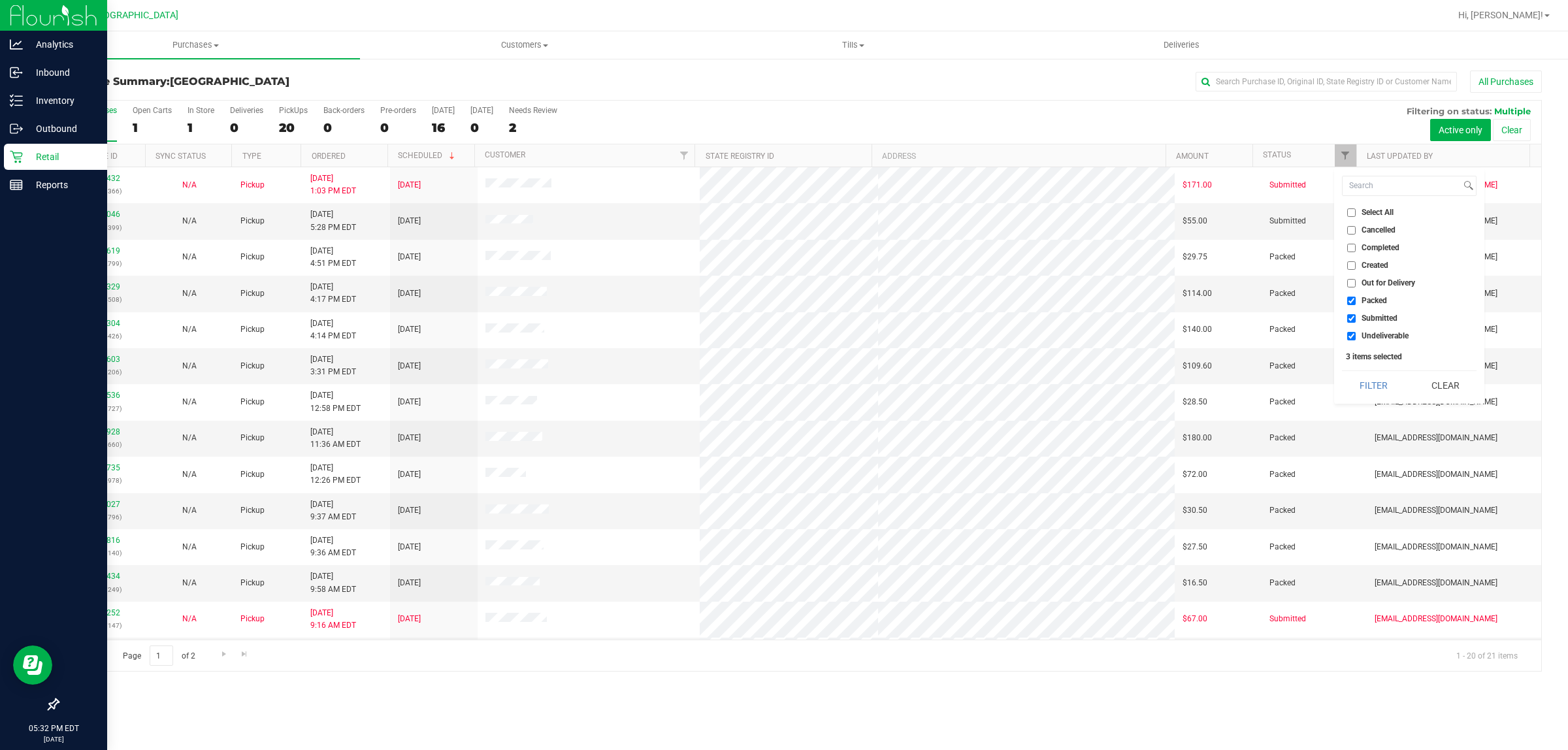
checkbox input "false"
click at [1351, 334] on input "Undeliverable" at bounding box center [1351, 336] width 9 height 9
checkbox input "false"
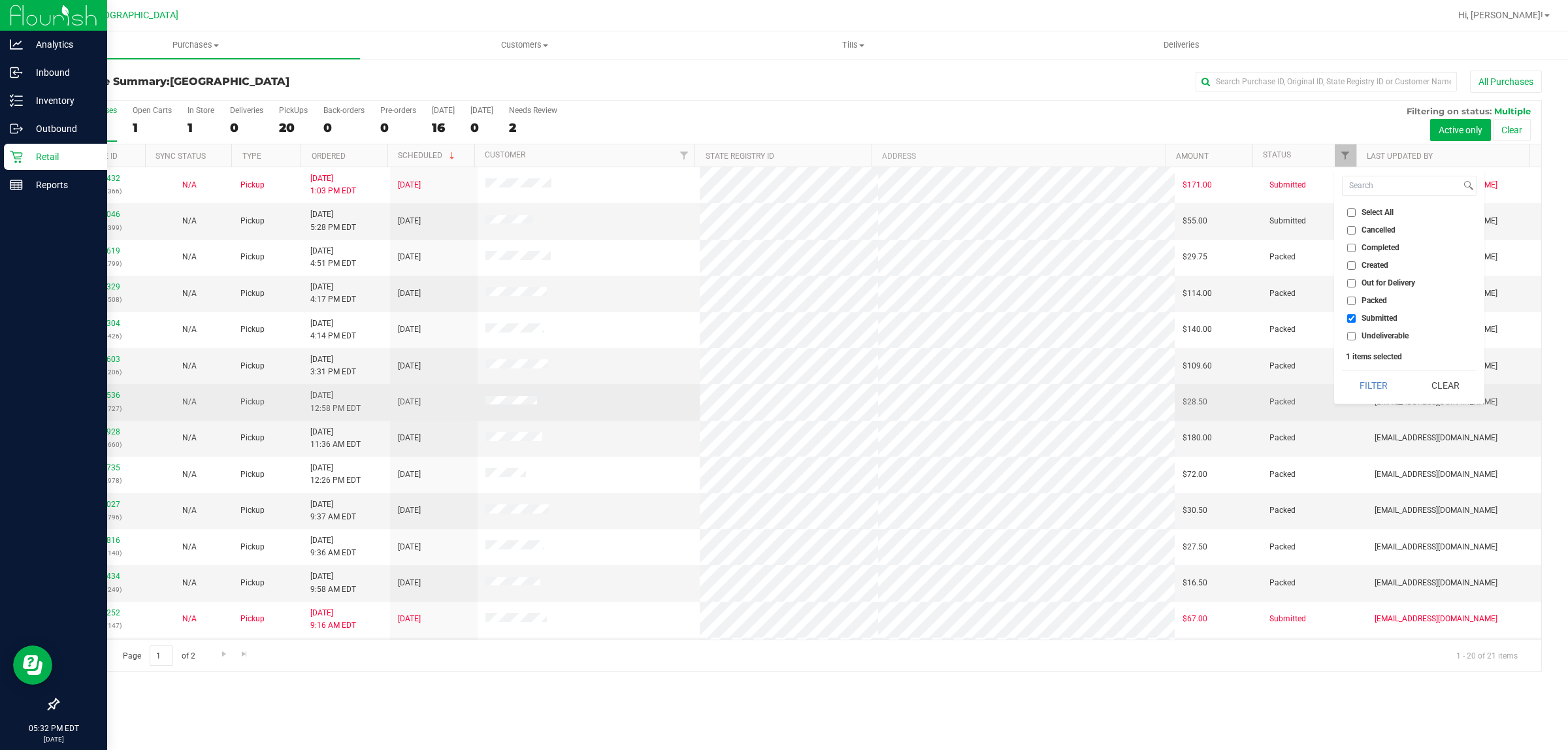
click at [1379, 406] on span "jlester@liveparallel.com" at bounding box center [1436, 402] width 123 height 13
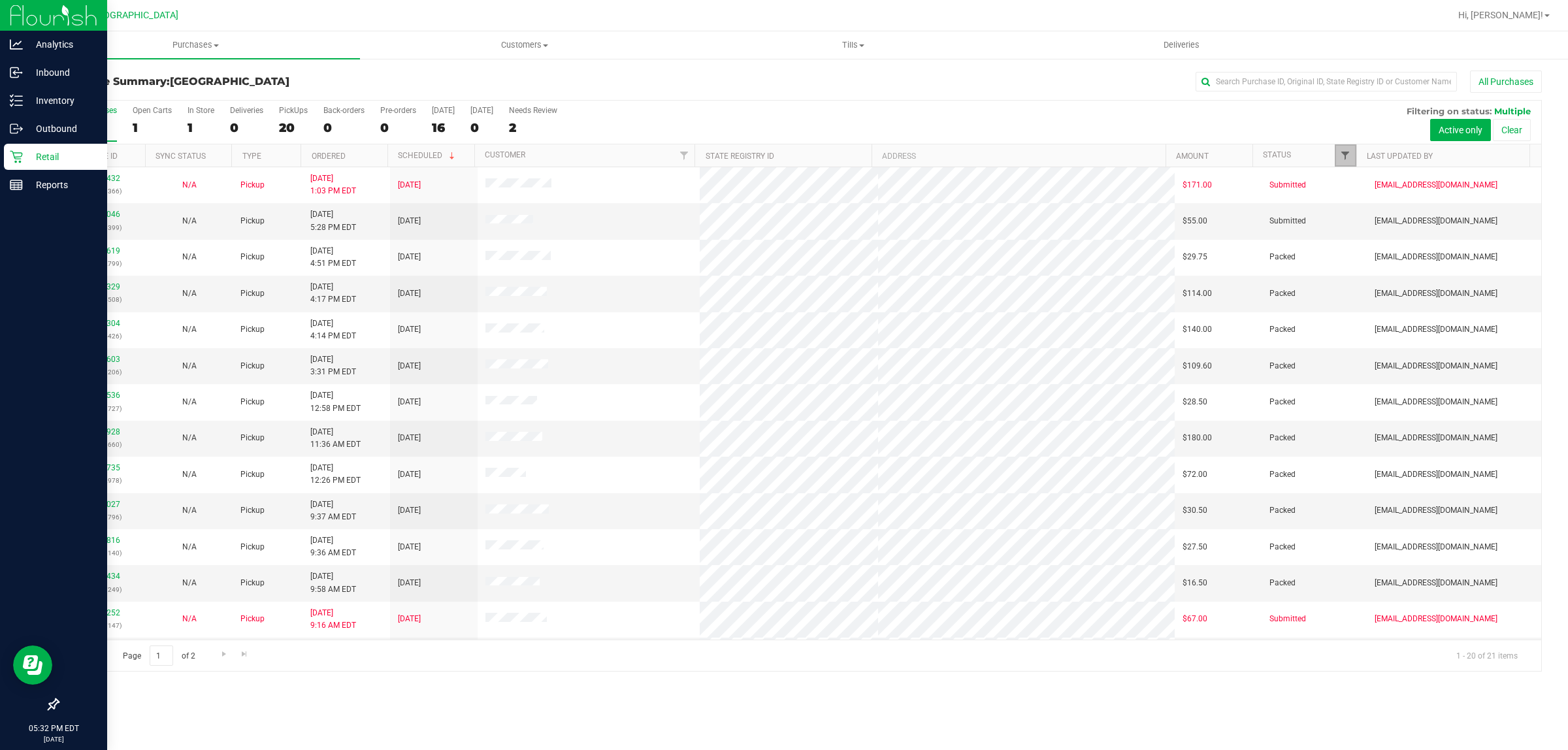
click at [1342, 160] on span "Filter" at bounding box center [1345, 156] width 11 height 11
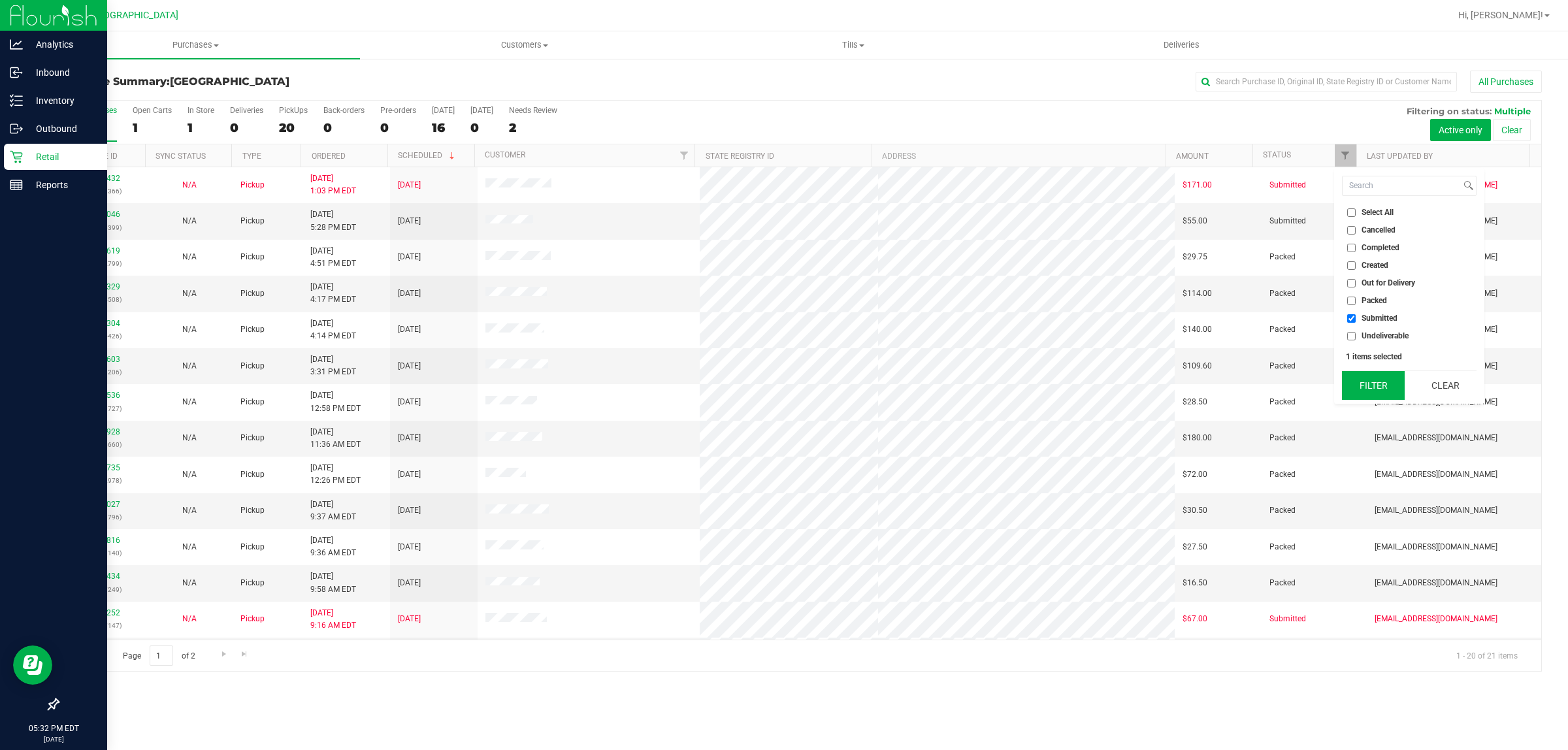
click at [1364, 393] on button "Filter" at bounding box center [1373, 385] width 63 height 29
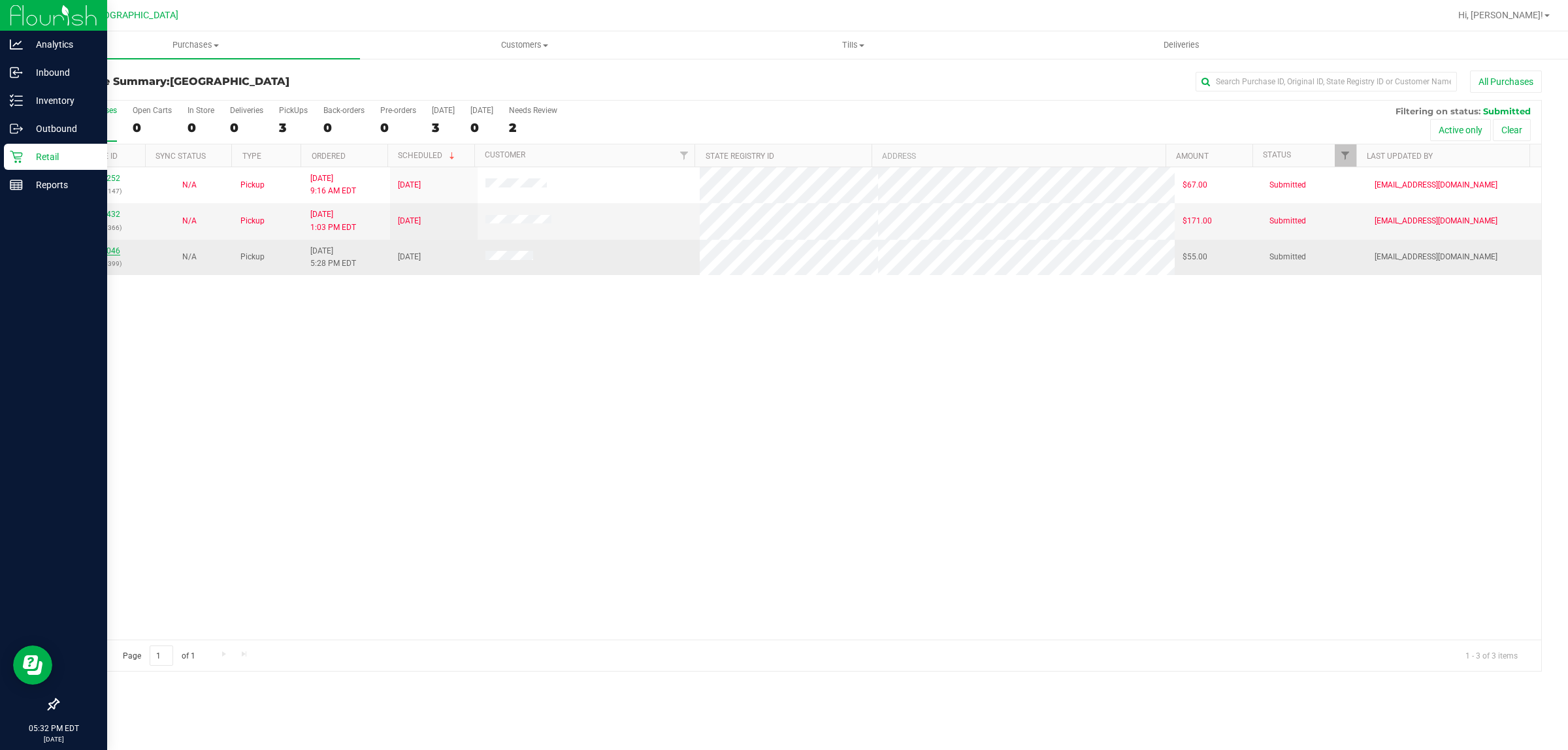
click at [109, 255] on link "11831046" at bounding box center [101, 251] width 36 height 9
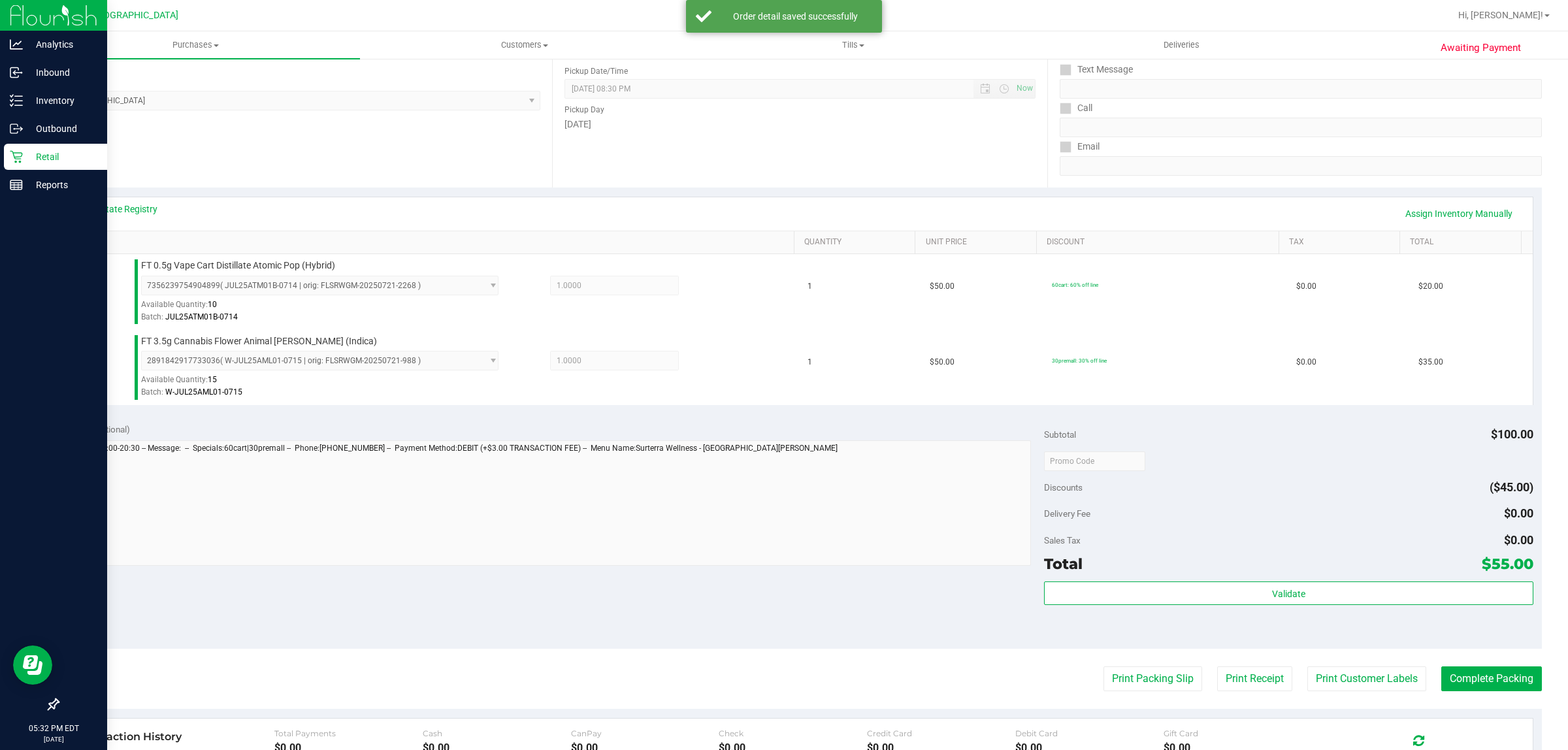
scroll to position [327, 0]
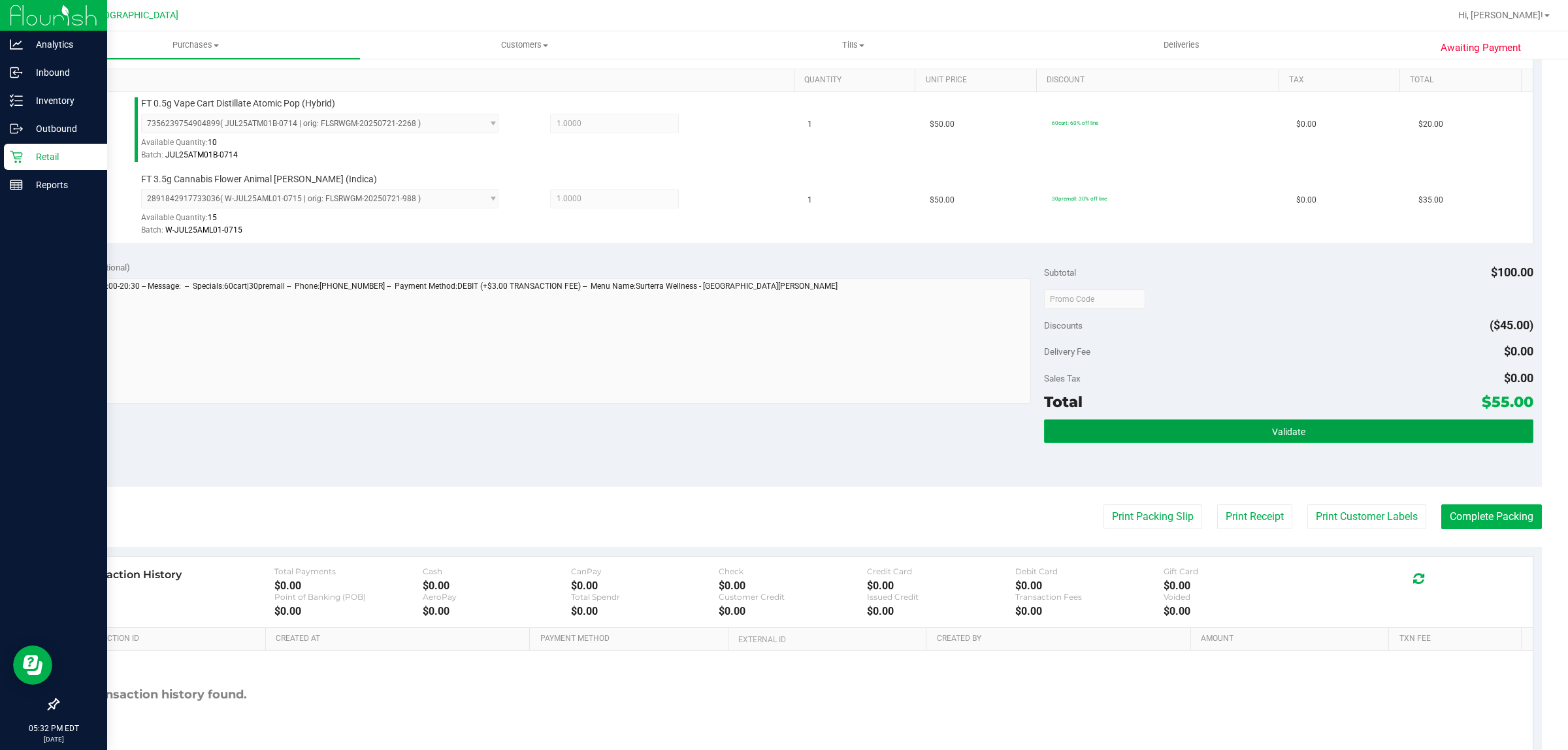
click at [1137, 425] on button "Validate" at bounding box center [1288, 430] width 489 height 23
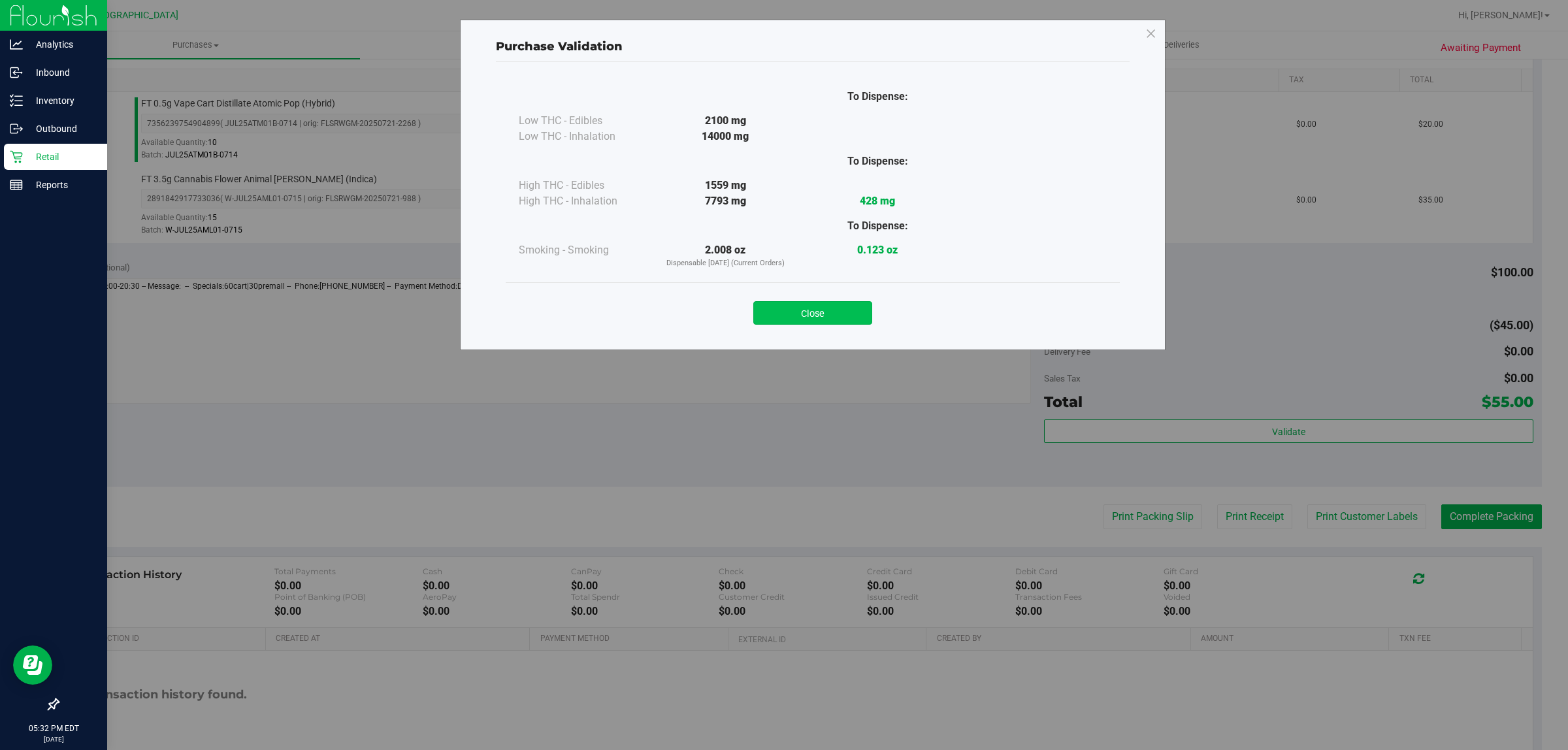
click at [860, 307] on button "Close" at bounding box center [813, 312] width 119 height 23
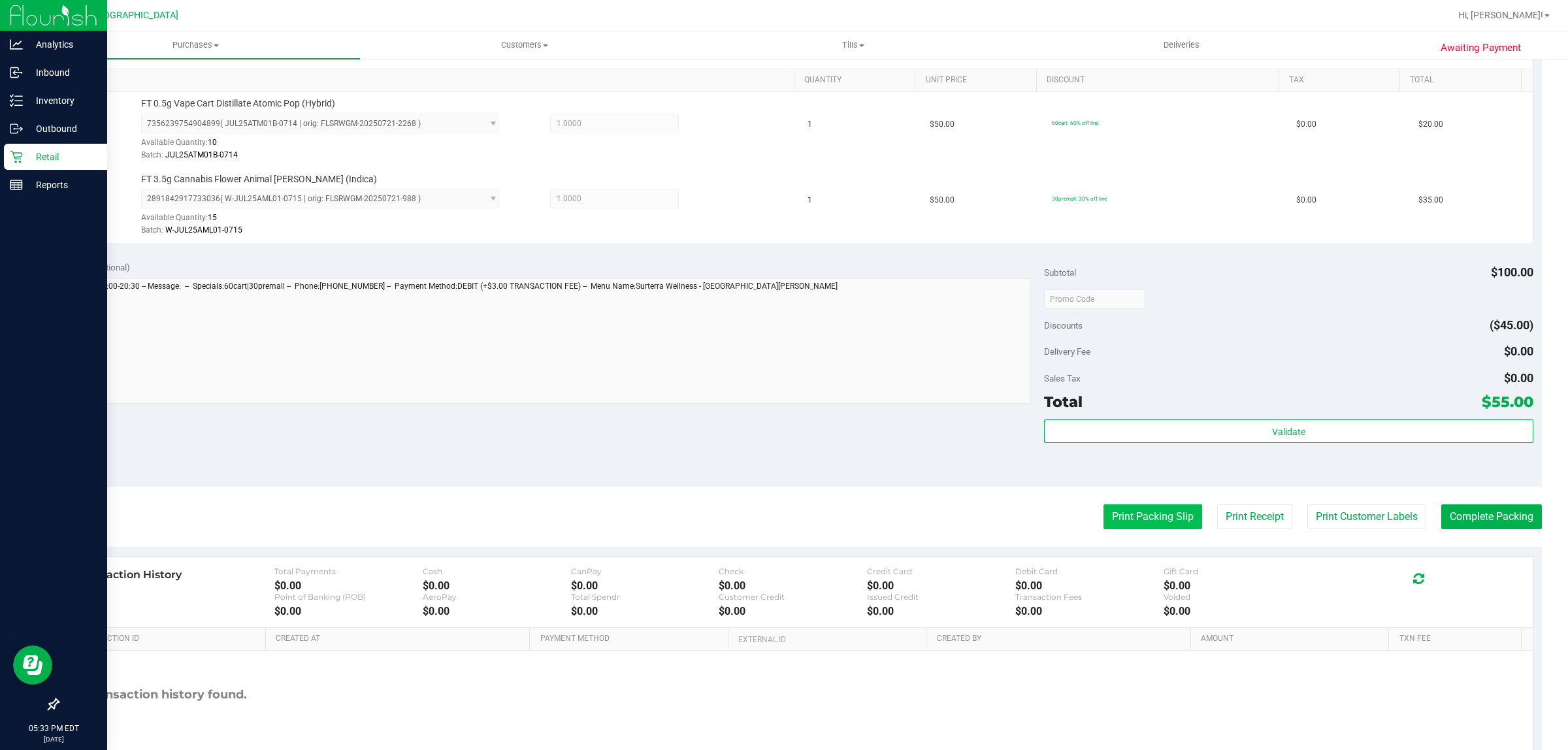
click at [1165, 517] on button "Print Packing Slip" at bounding box center [1153, 516] width 99 height 25
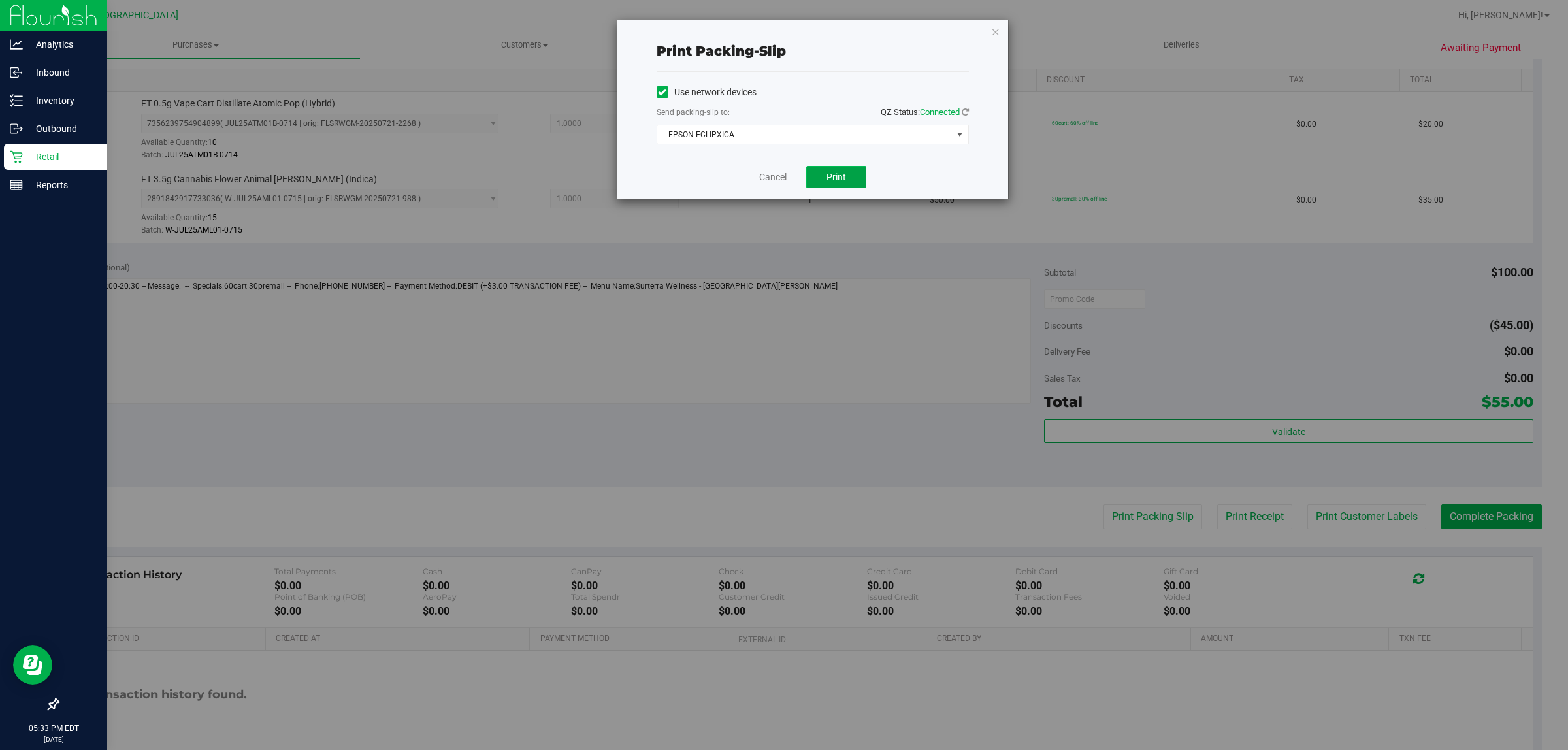
click at [856, 184] on button "Print" at bounding box center [836, 176] width 60 height 22
click at [765, 174] on link "Cancel" at bounding box center [773, 177] width 27 height 14
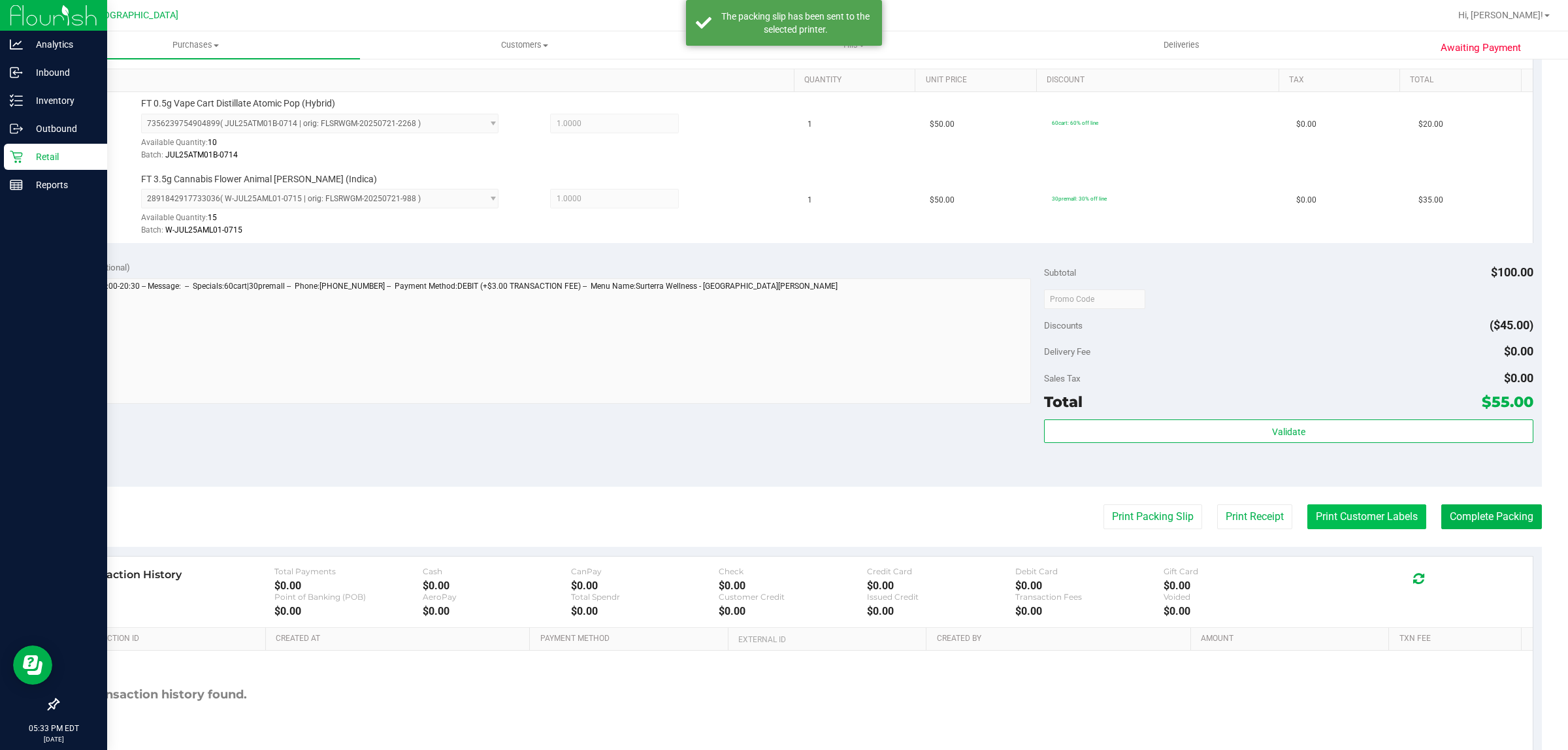
click at [1371, 526] on button "Print Customer Labels" at bounding box center [1366, 516] width 119 height 25
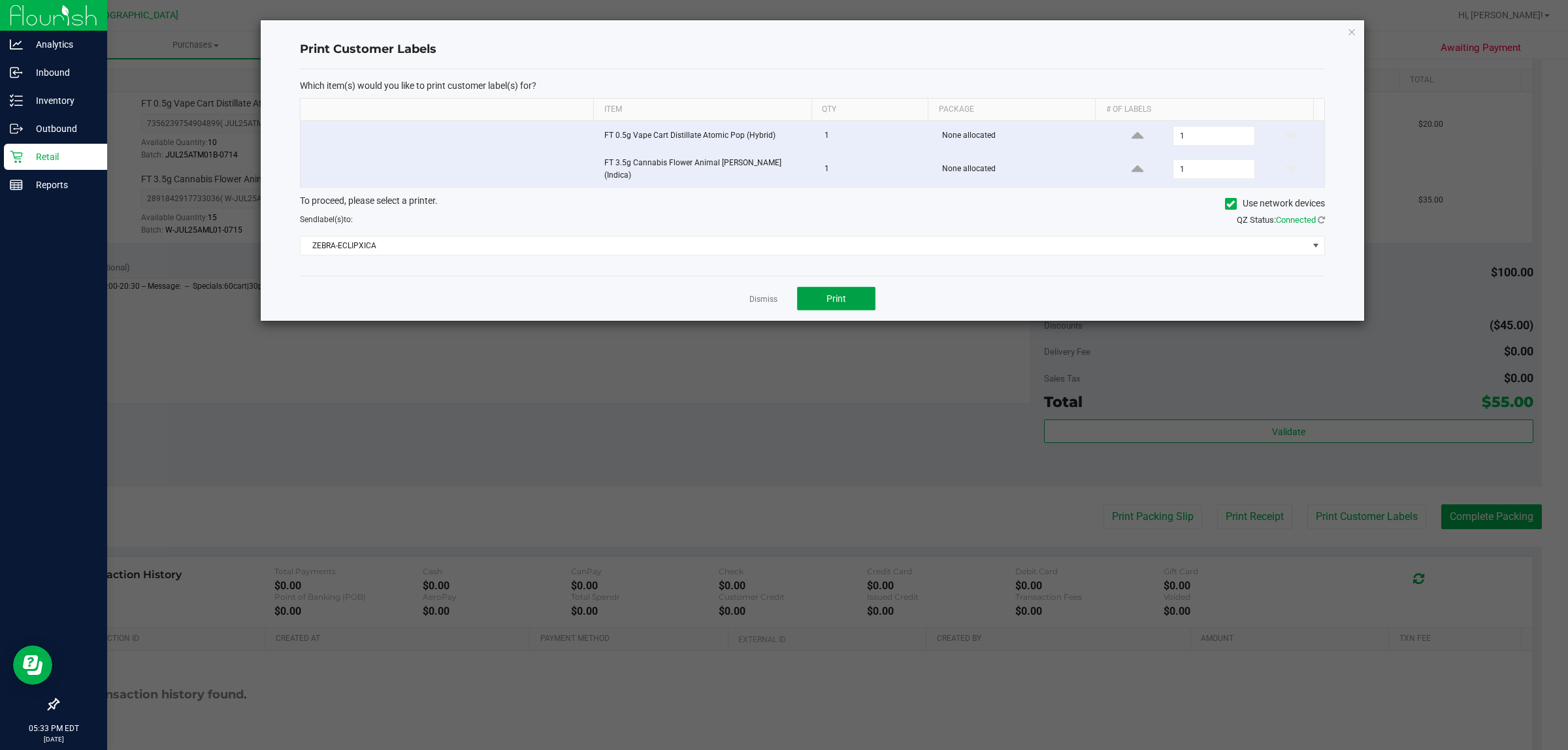
click at [827, 297] on span "Print" at bounding box center [836, 298] width 20 height 11
click at [762, 297] on link "Dismiss" at bounding box center [763, 299] width 28 height 11
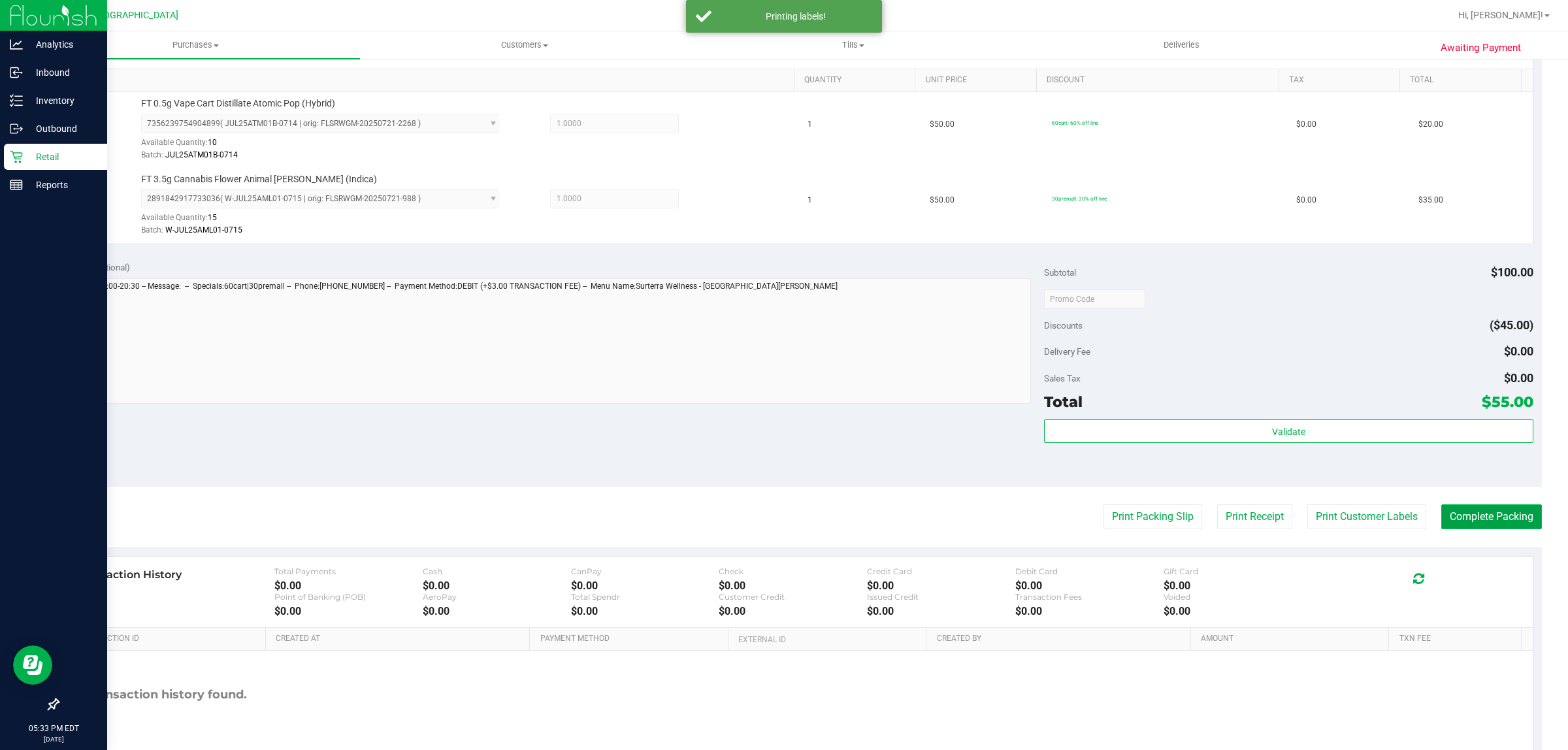
click at [1497, 523] on button "Complete Packing" at bounding box center [1492, 516] width 101 height 25
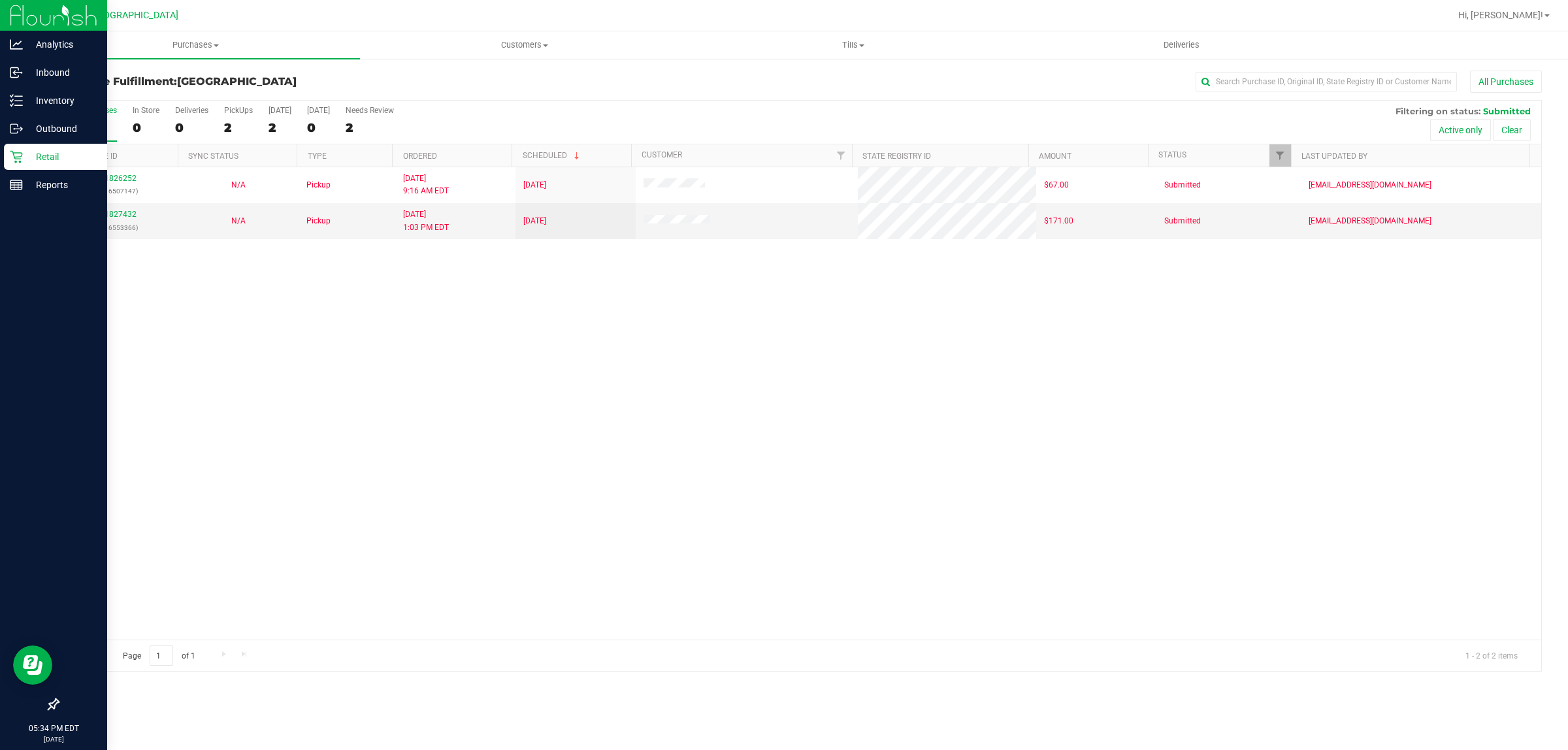
click at [38, 156] on p "Retail" at bounding box center [62, 157] width 78 height 16
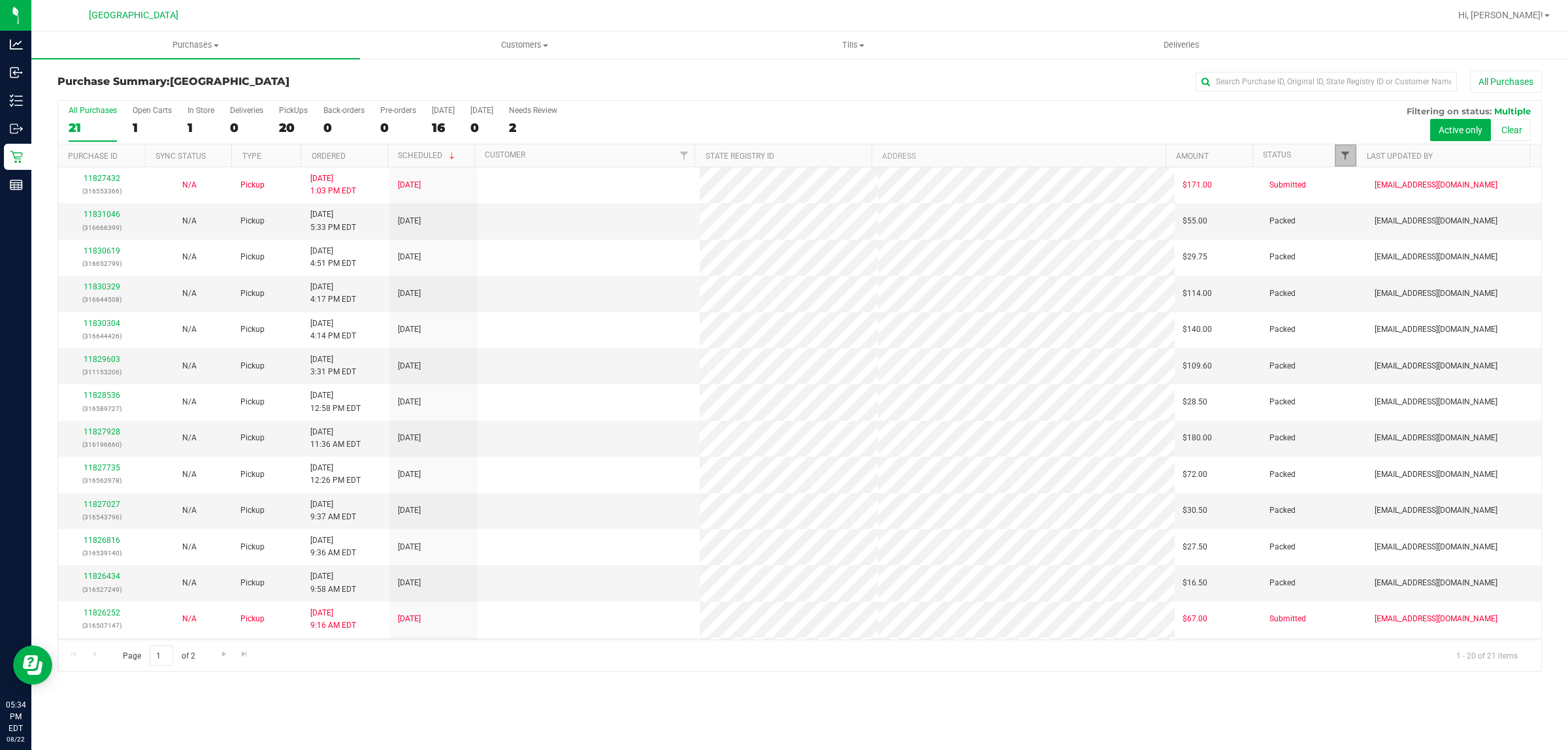
click at [1344, 160] on span "Filter" at bounding box center [1345, 156] width 11 height 11
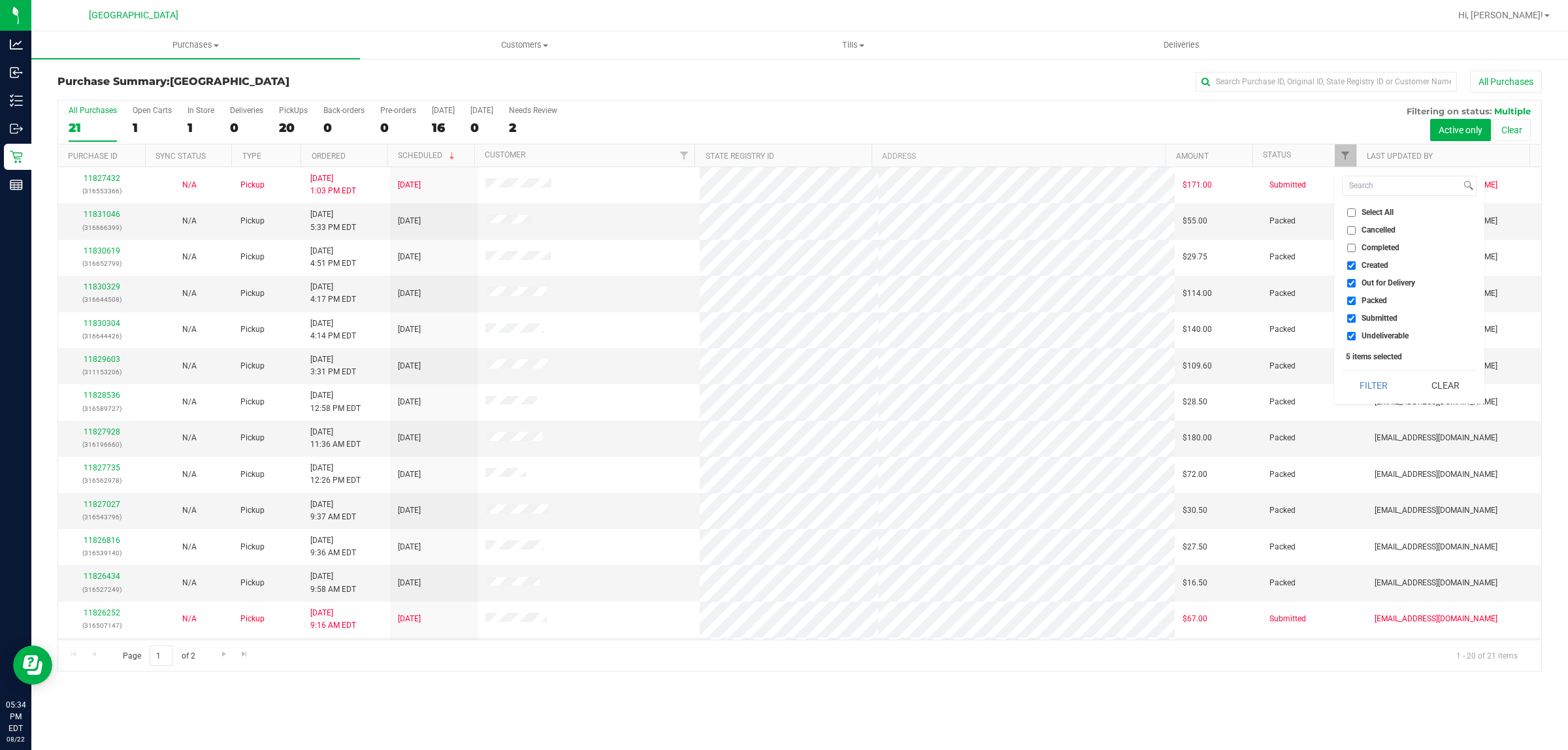
click at [1350, 257] on ul "Select All Cancelled Completed Created Out for Delivery Packed Submitted Undeli…" at bounding box center [1409, 274] width 135 height 137
click at [1350, 273] on ul "Select All Cancelled Completed Created Out for Delivery Packed Submitted Undeli…" at bounding box center [1409, 274] width 135 height 137
click at [1356, 268] on input "Created" at bounding box center [1351, 265] width 9 height 9
checkbox input "false"
click at [1356, 280] on input "Out for Delivery" at bounding box center [1351, 283] width 9 height 9
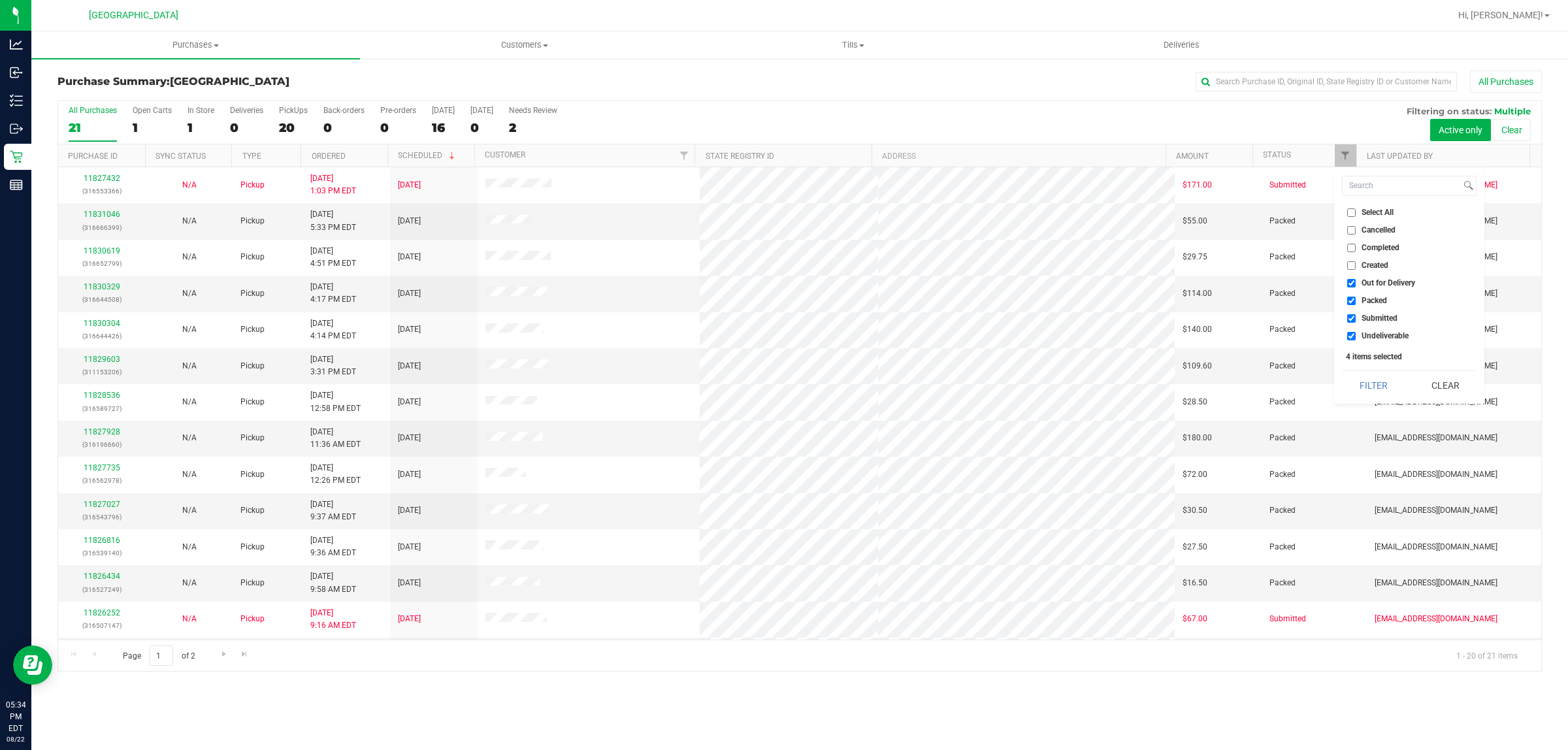
checkbox input "false"
click at [1348, 328] on ul "Select All Cancelled Completed Created Out for Delivery Packed Submitted Undeli…" at bounding box center [1409, 274] width 135 height 137
click at [1350, 341] on li "Undeliverable" at bounding box center [1409, 336] width 135 height 14
click at [1350, 338] on input "Undeliverable" at bounding box center [1351, 336] width 9 height 9
checkbox input "false"
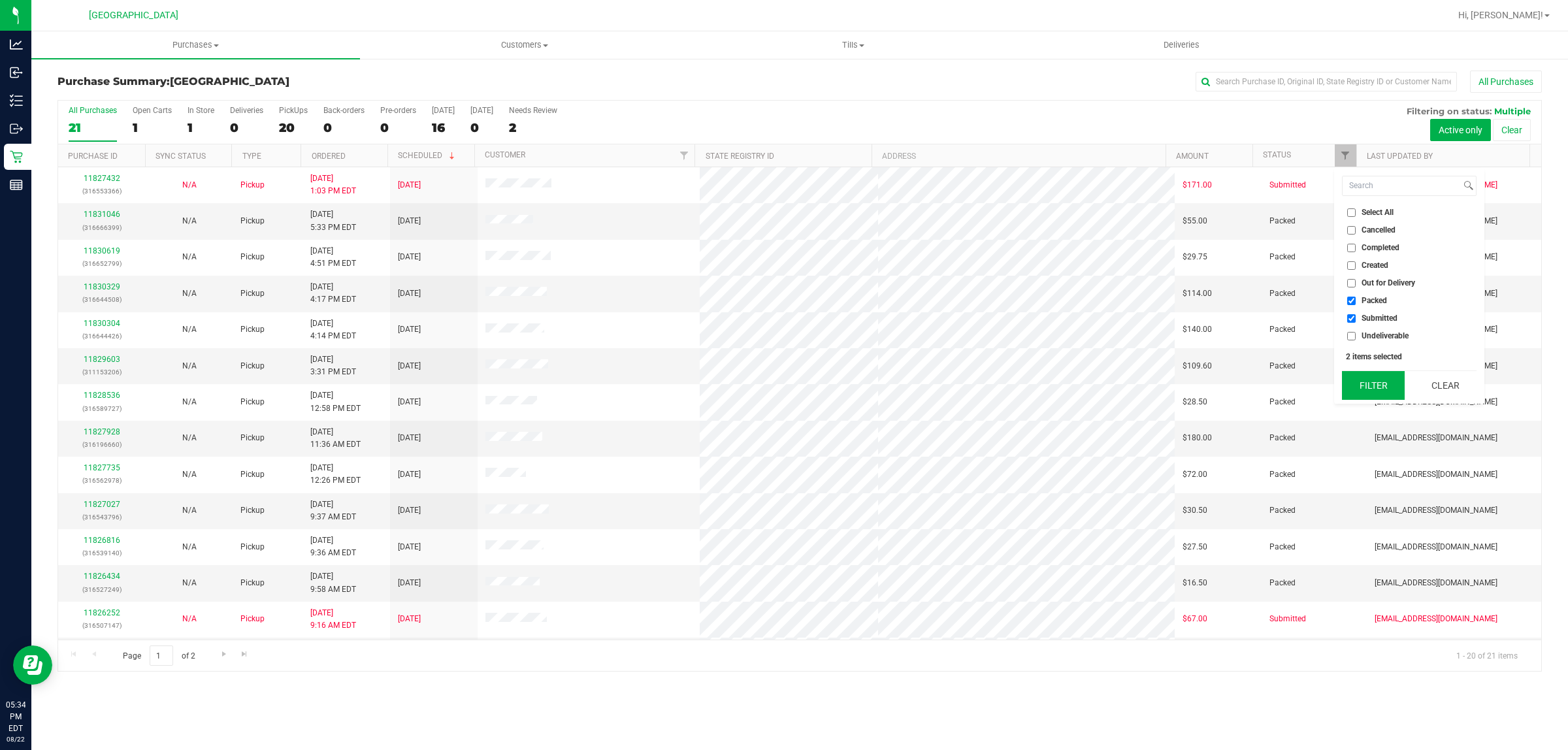
click at [1366, 380] on button "Filter" at bounding box center [1373, 385] width 63 height 29
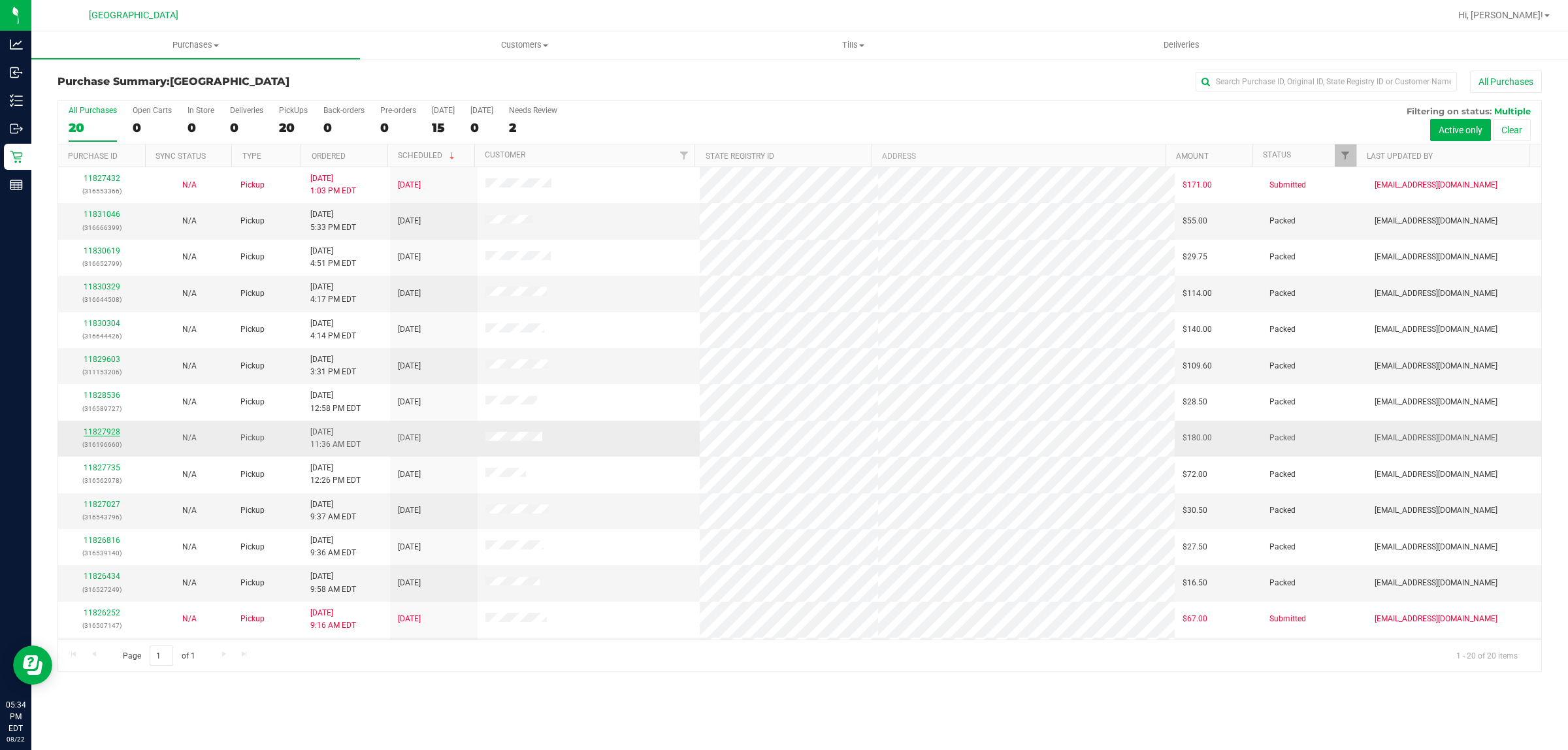
click at [105, 435] on link "11827928" at bounding box center [101, 432] width 36 height 9
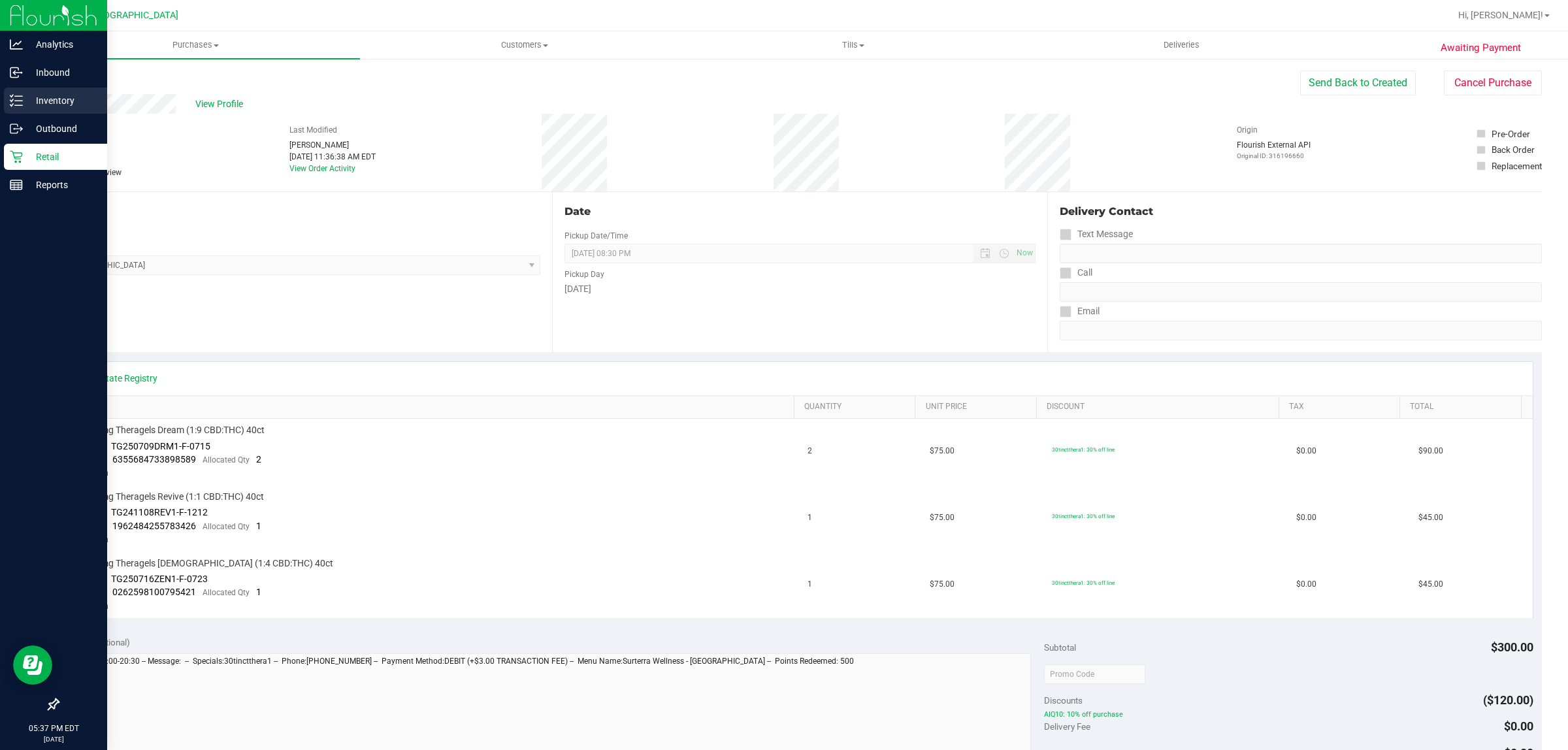
click at [61, 99] on p "Inventory" at bounding box center [62, 101] width 78 height 16
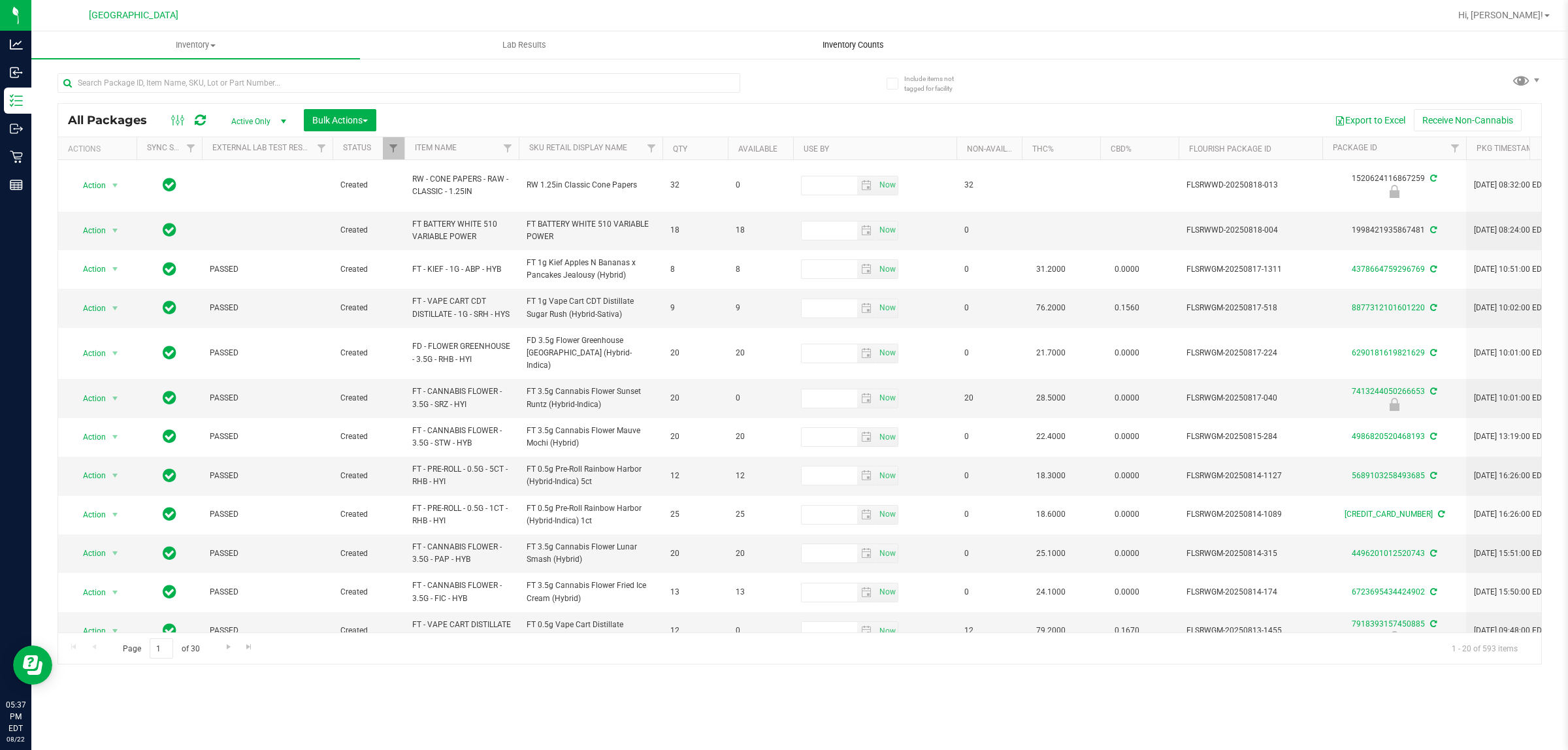
click at [874, 46] on span "Inventory Counts" at bounding box center [854, 45] width 97 height 12
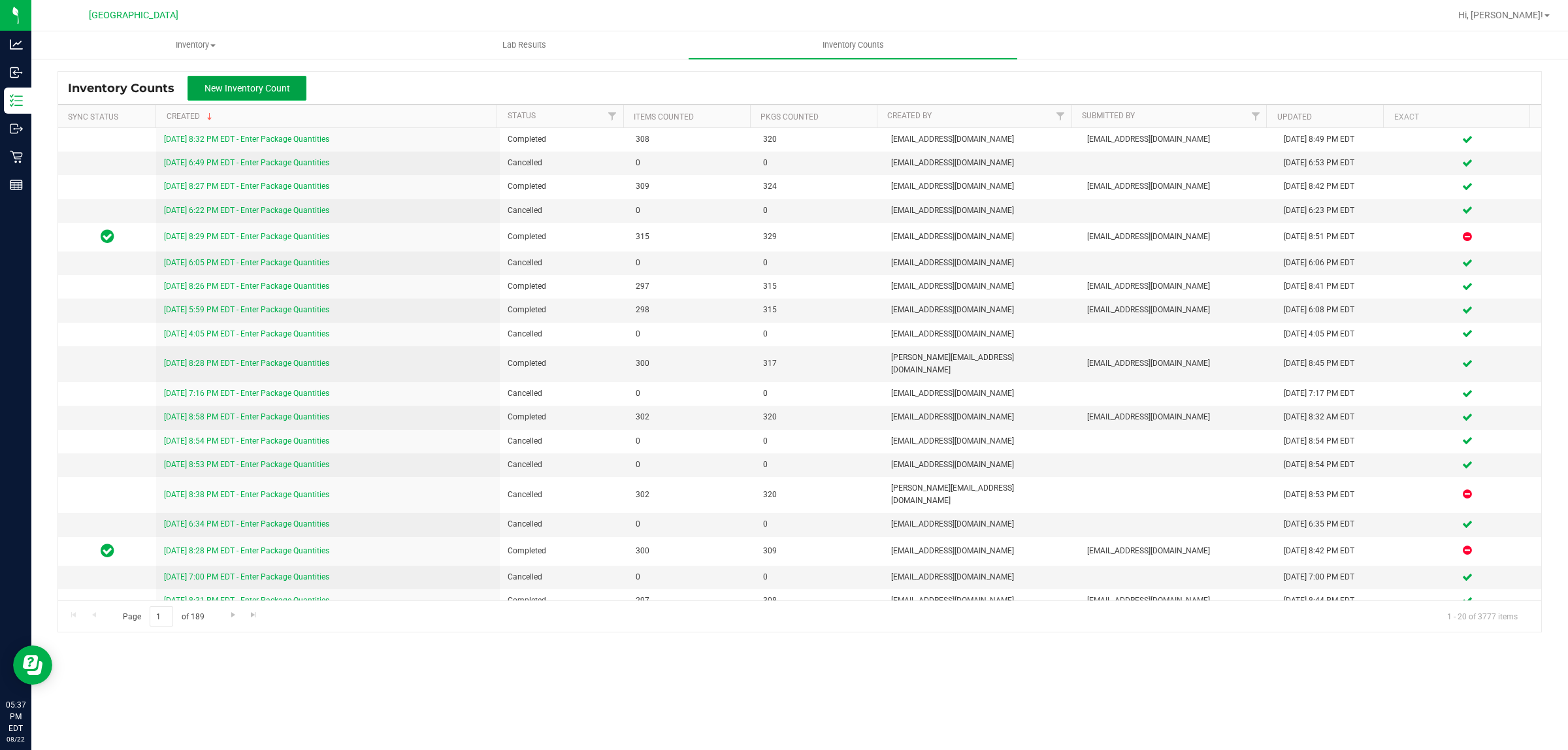
click at [212, 83] on span "New Inventory Count" at bounding box center [247, 88] width 86 height 11
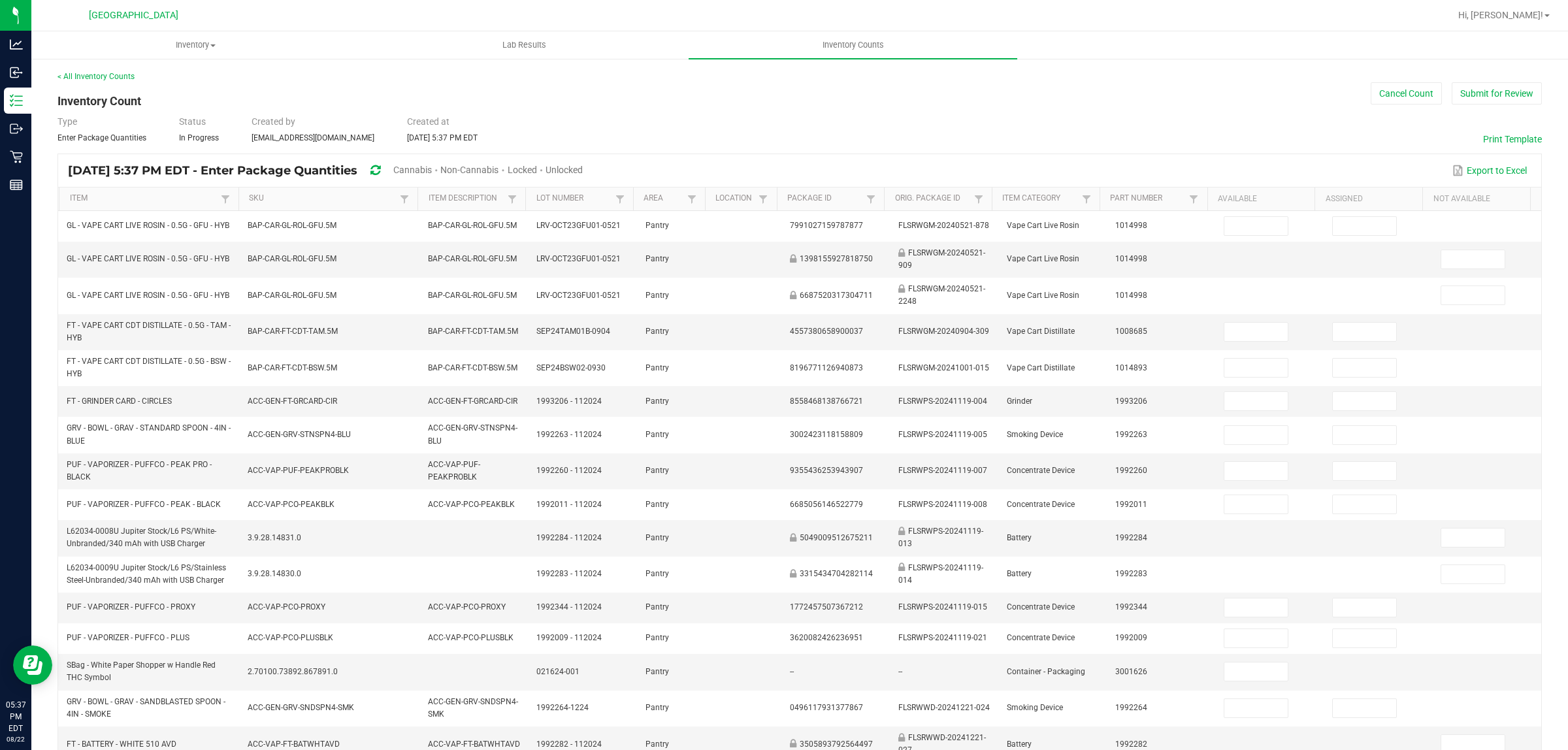
click at [583, 171] on span "Unlocked" at bounding box center [564, 170] width 37 height 11
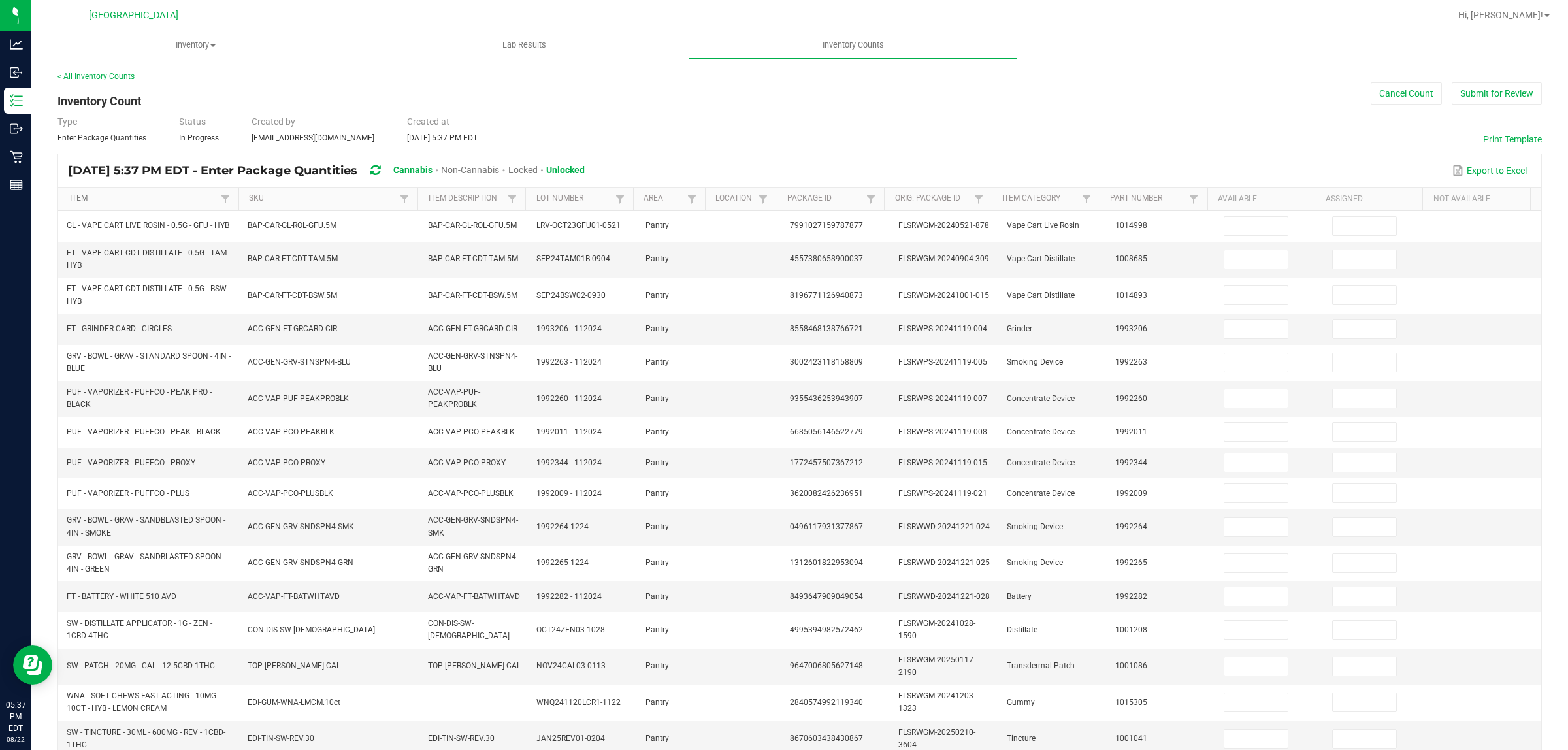
click at [162, 200] on link "Item" at bounding box center [143, 199] width 148 height 11
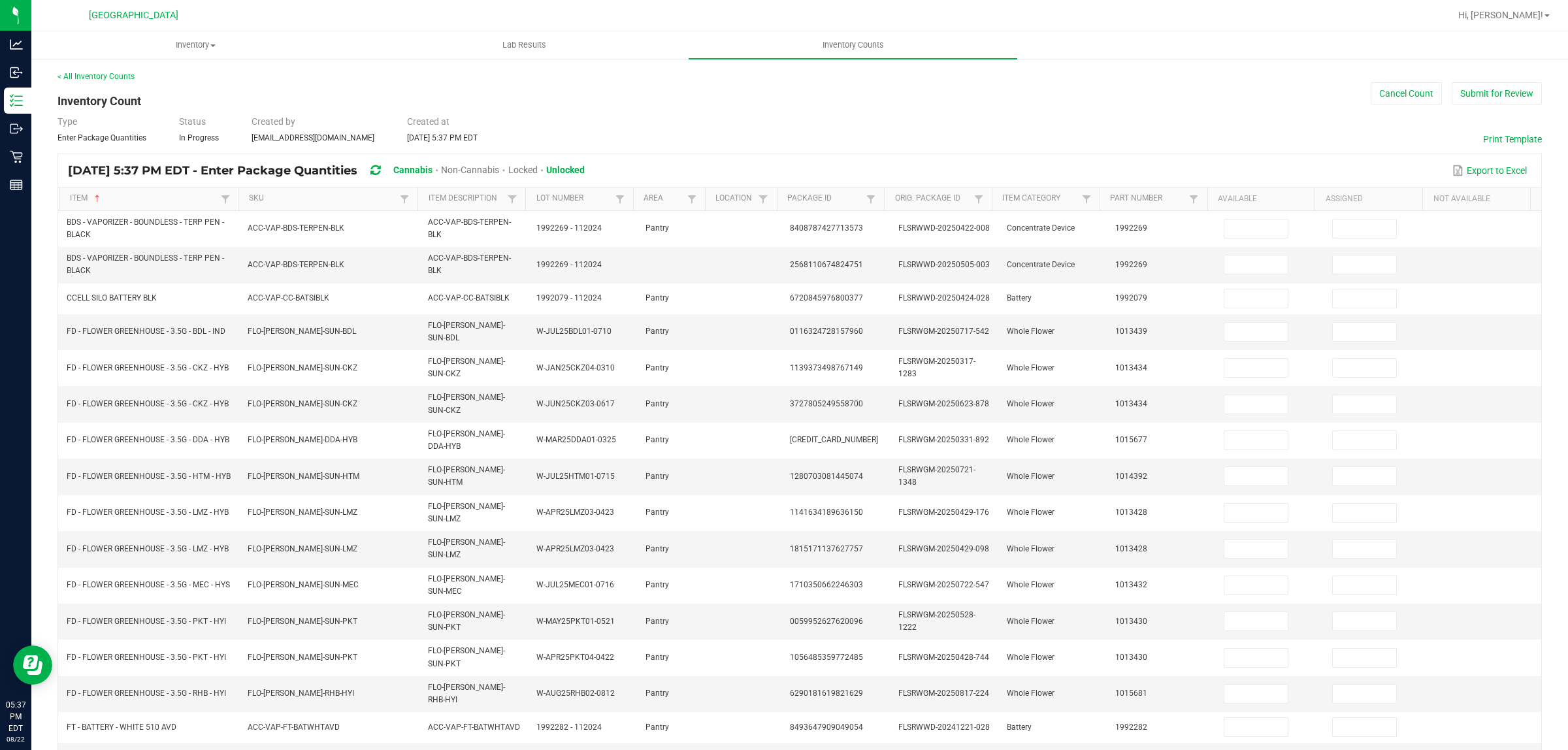
click at [1530, 141] on div "< All Inventory Counts Inventory Count Cancel Count Submit for Review Type Ente…" at bounding box center [799, 514] width 1537 height 913
click at [1516, 141] on button "Print Template" at bounding box center [1512, 139] width 59 height 13
click at [1371, 86] on button "Cancel Count" at bounding box center [1406, 93] width 71 height 22
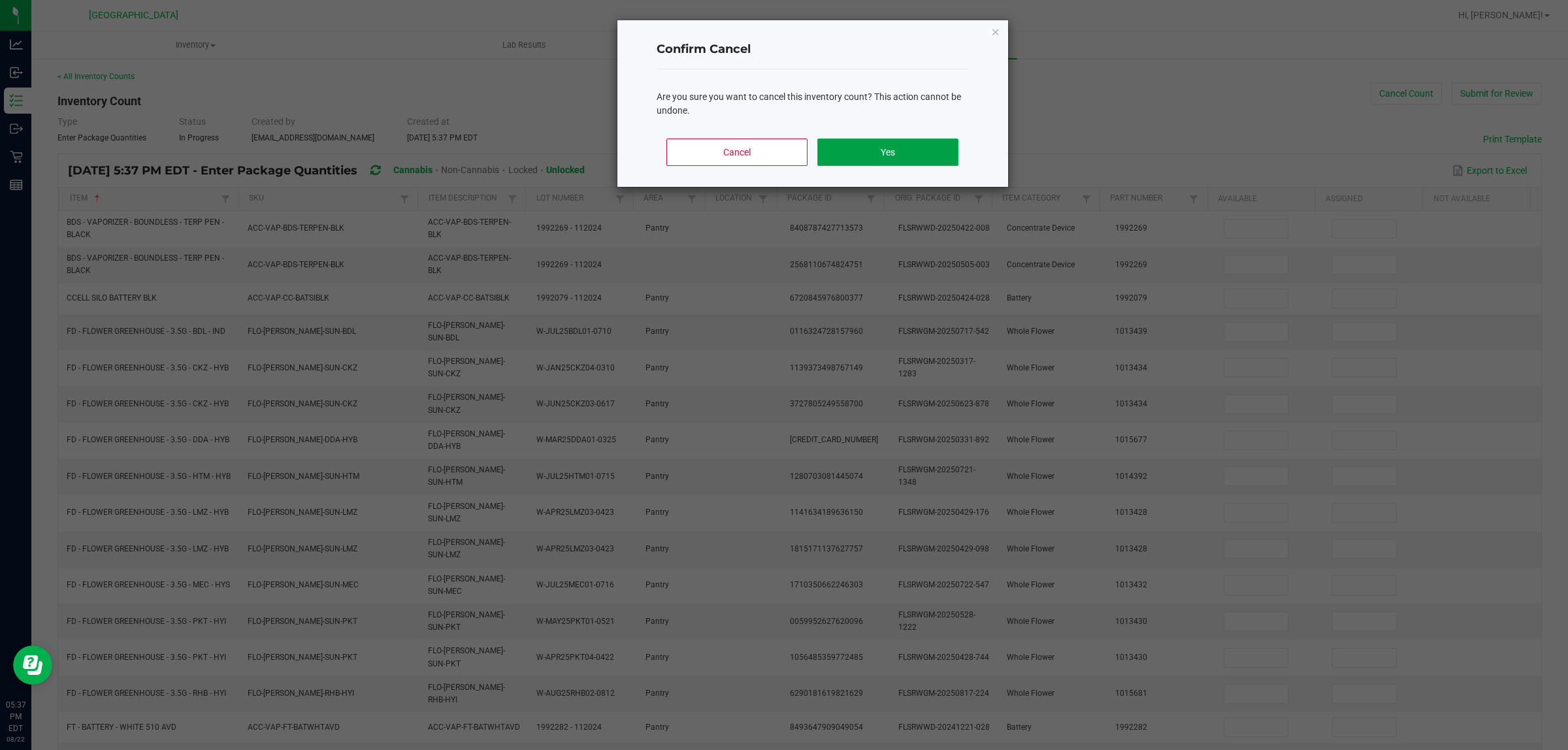
click at [902, 157] on button "Yes" at bounding box center [887, 152] width 141 height 27
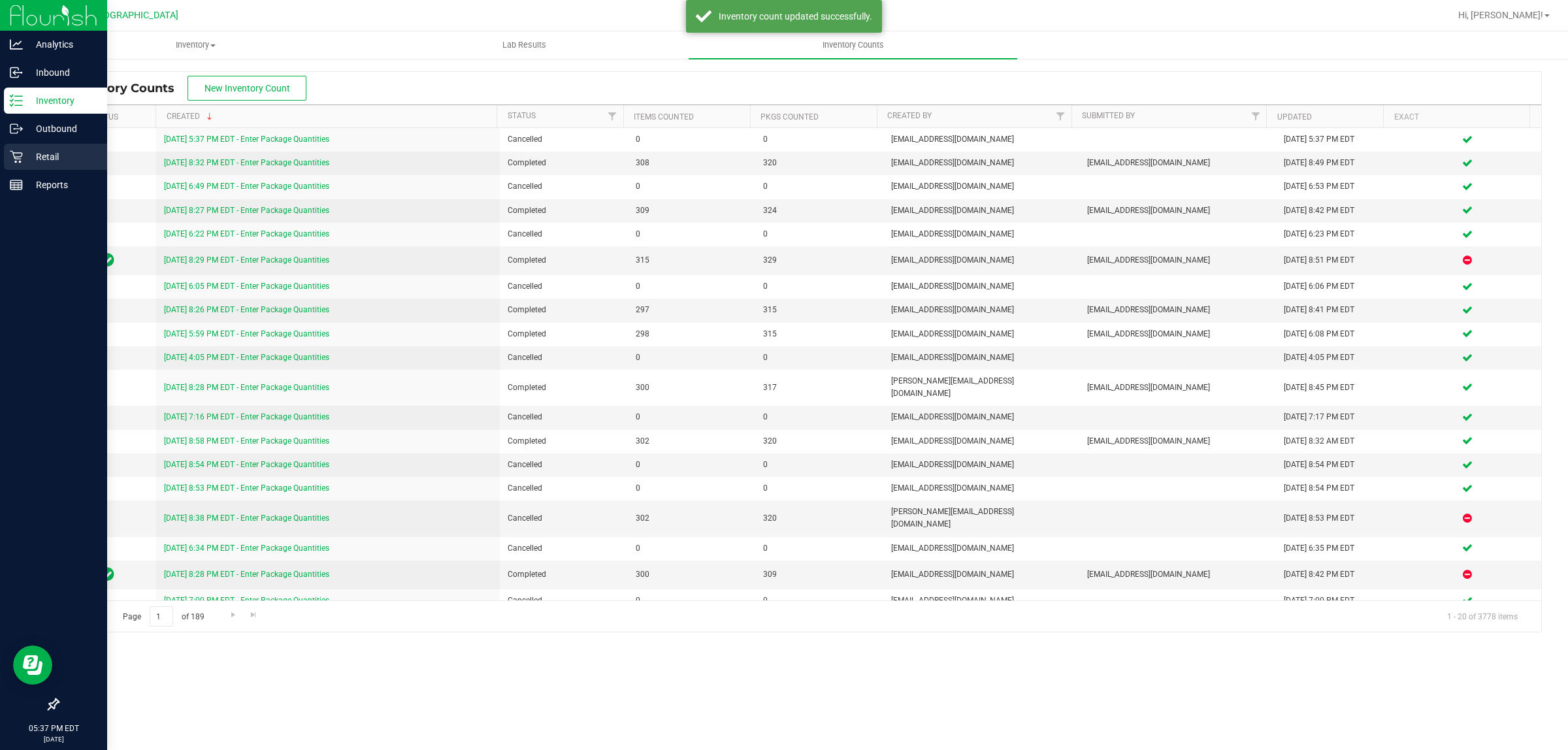
click at [41, 153] on p "Retail" at bounding box center [62, 157] width 78 height 16
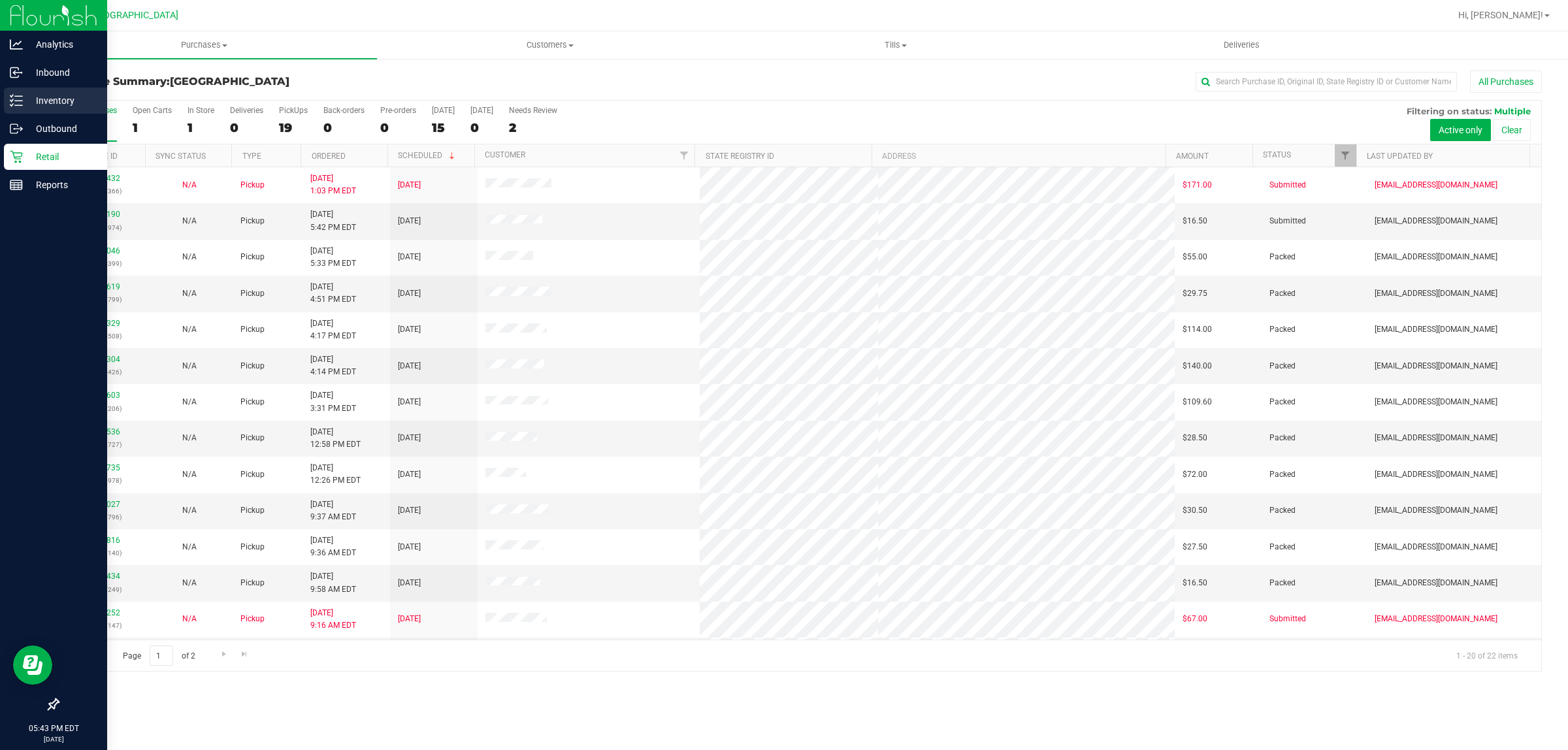
click at [50, 107] on p "Inventory" at bounding box center [62, 101] width 78 height 16
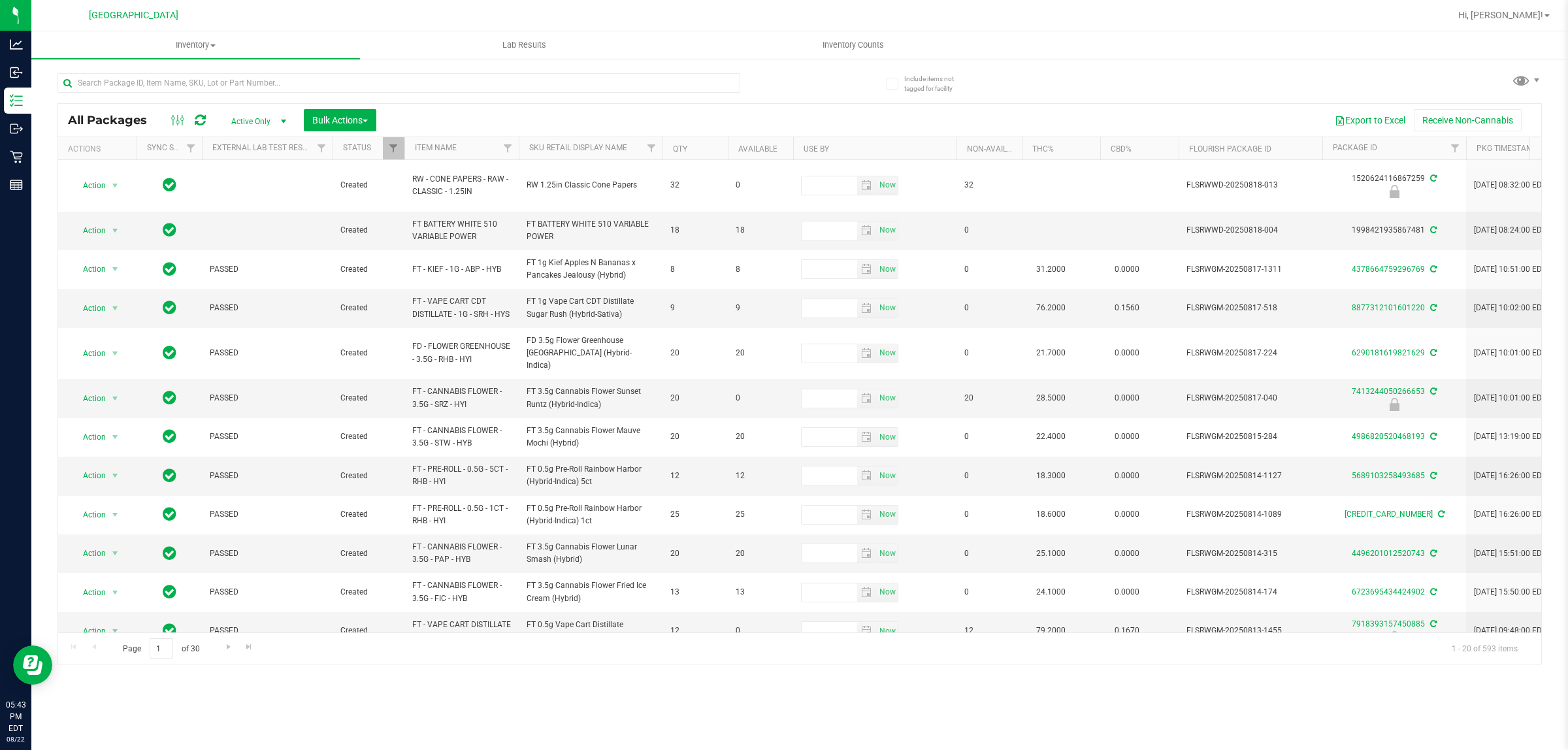
click at [153, 72] on div at bounding box center [428, 82] width 742 height 42
click at [155, 89] on input "text" at bounding box center [399, 83] width 683 height 20
